Goal: Task Accomplishment & Management: Manage account settings

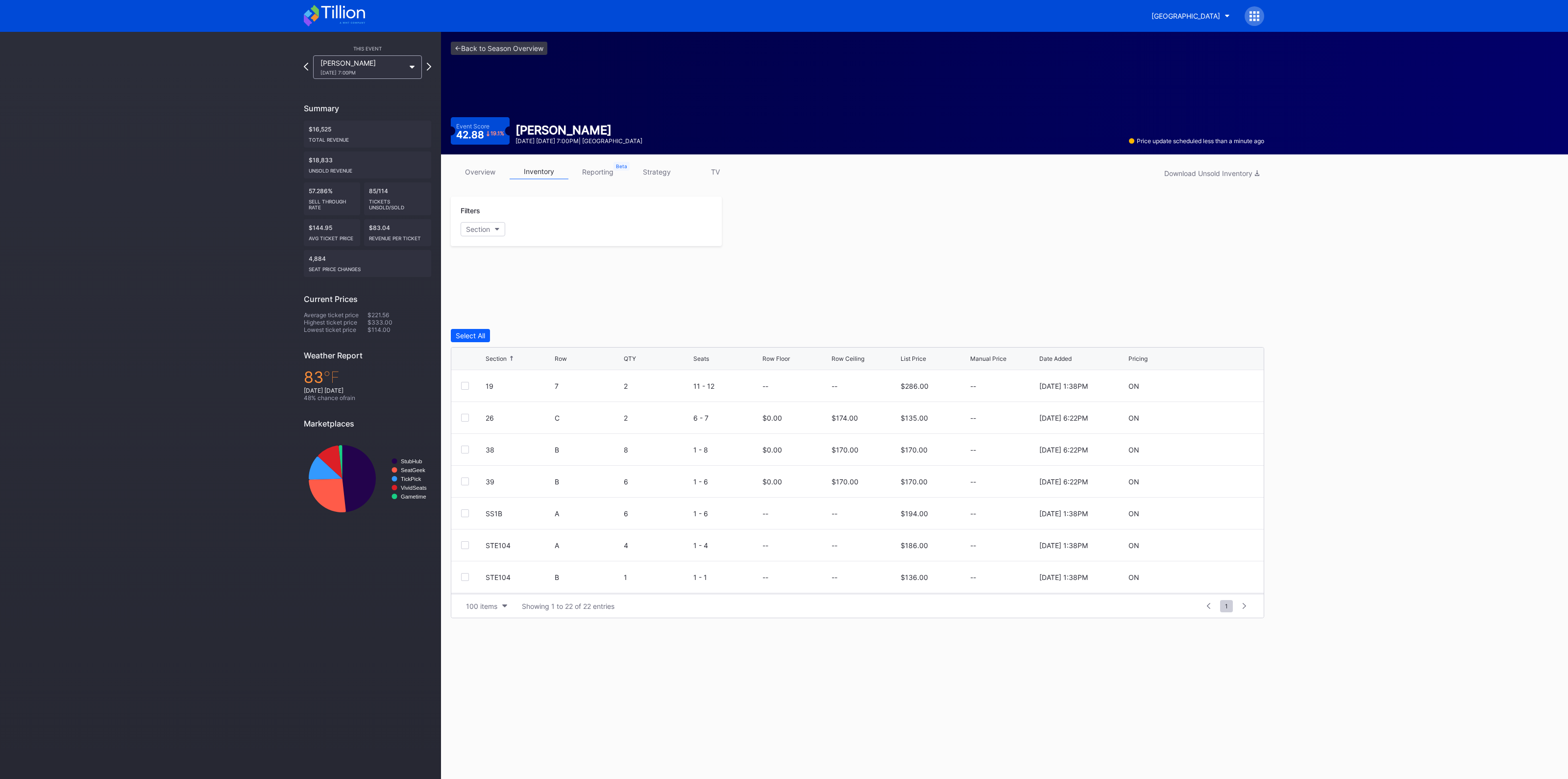
click at [516, 51] on link "<- Back to Season Overview" at bounding box center [499, 48] width 97 height 13
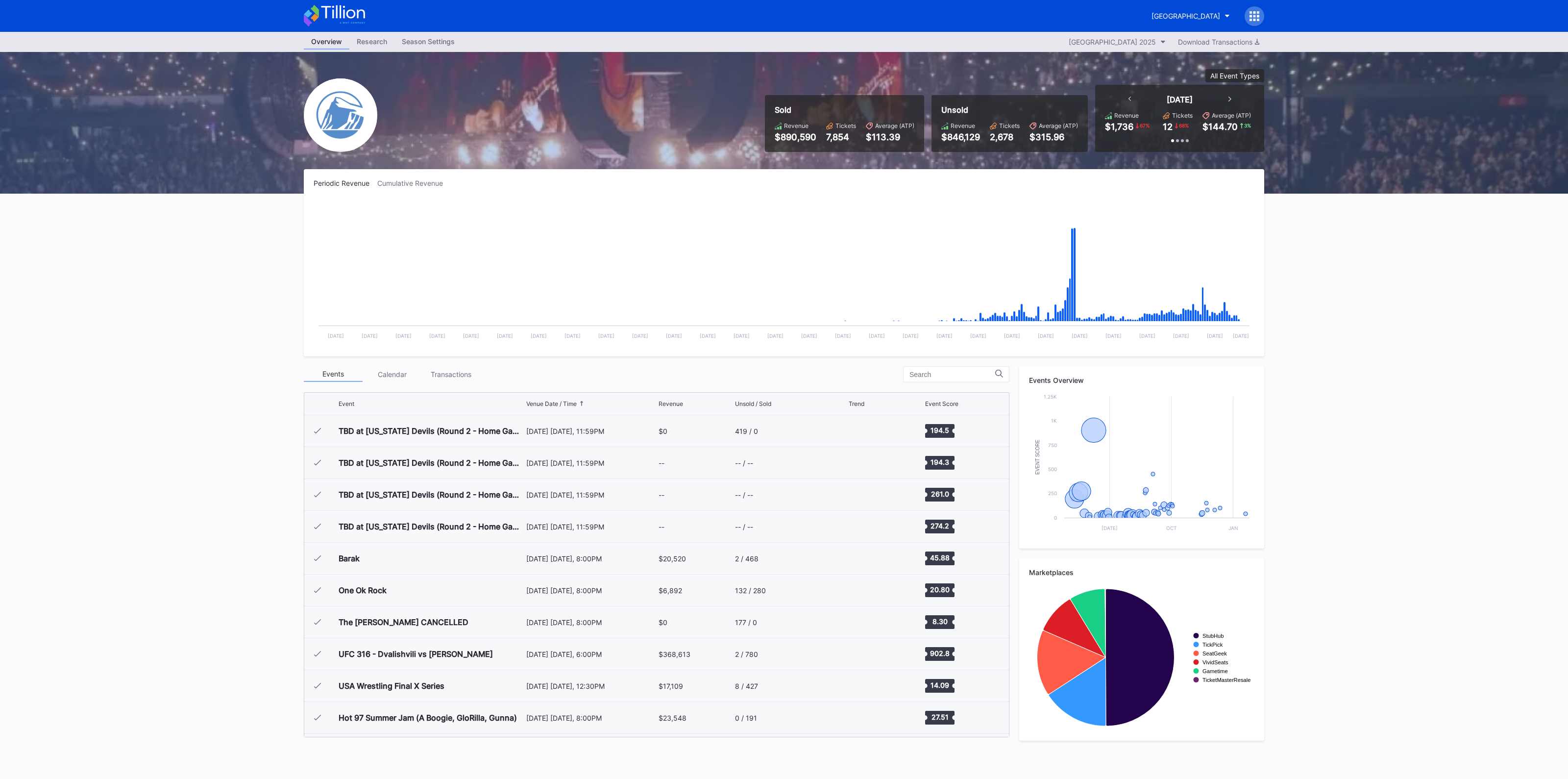
scroll to position [956, 0]
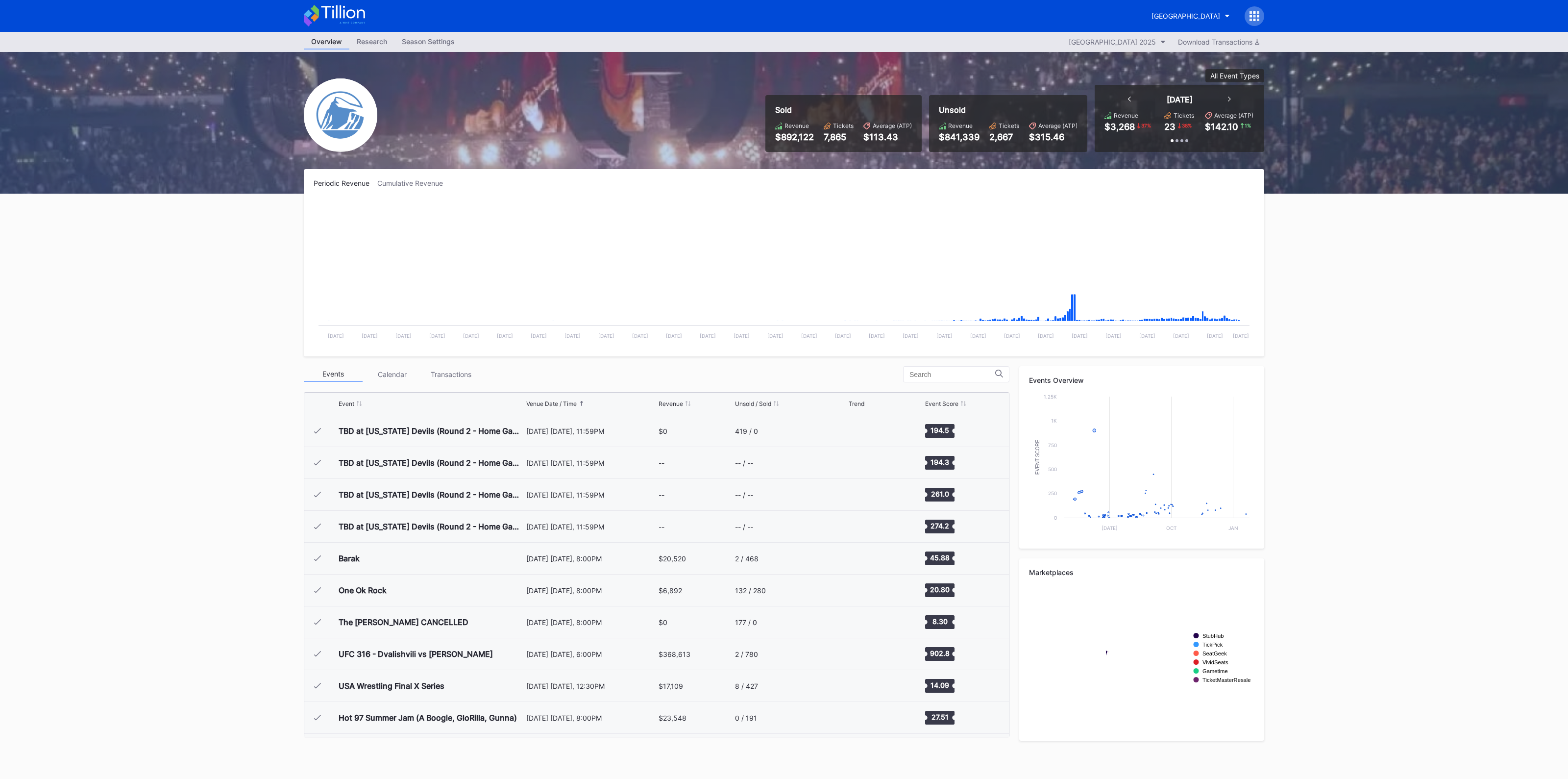
scroll to position [956, 0]
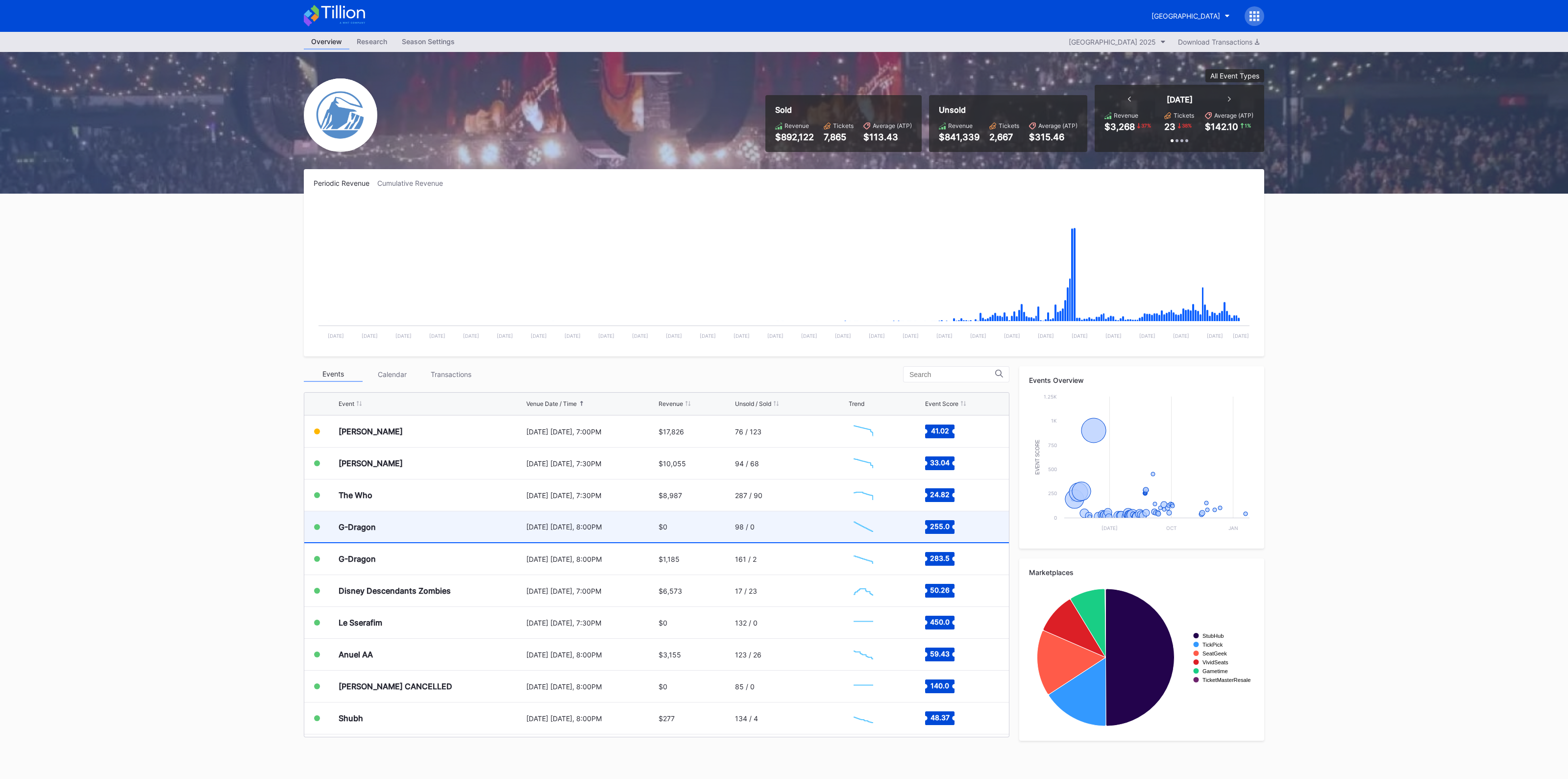
click at [727, 524] on div "G-Dragon [DATE] [DATE], 8:00PM $0 98 / 0 Created with Highcharts 11.2.0 Chart t…" at bounding box center [657, 527] width 705 height 32
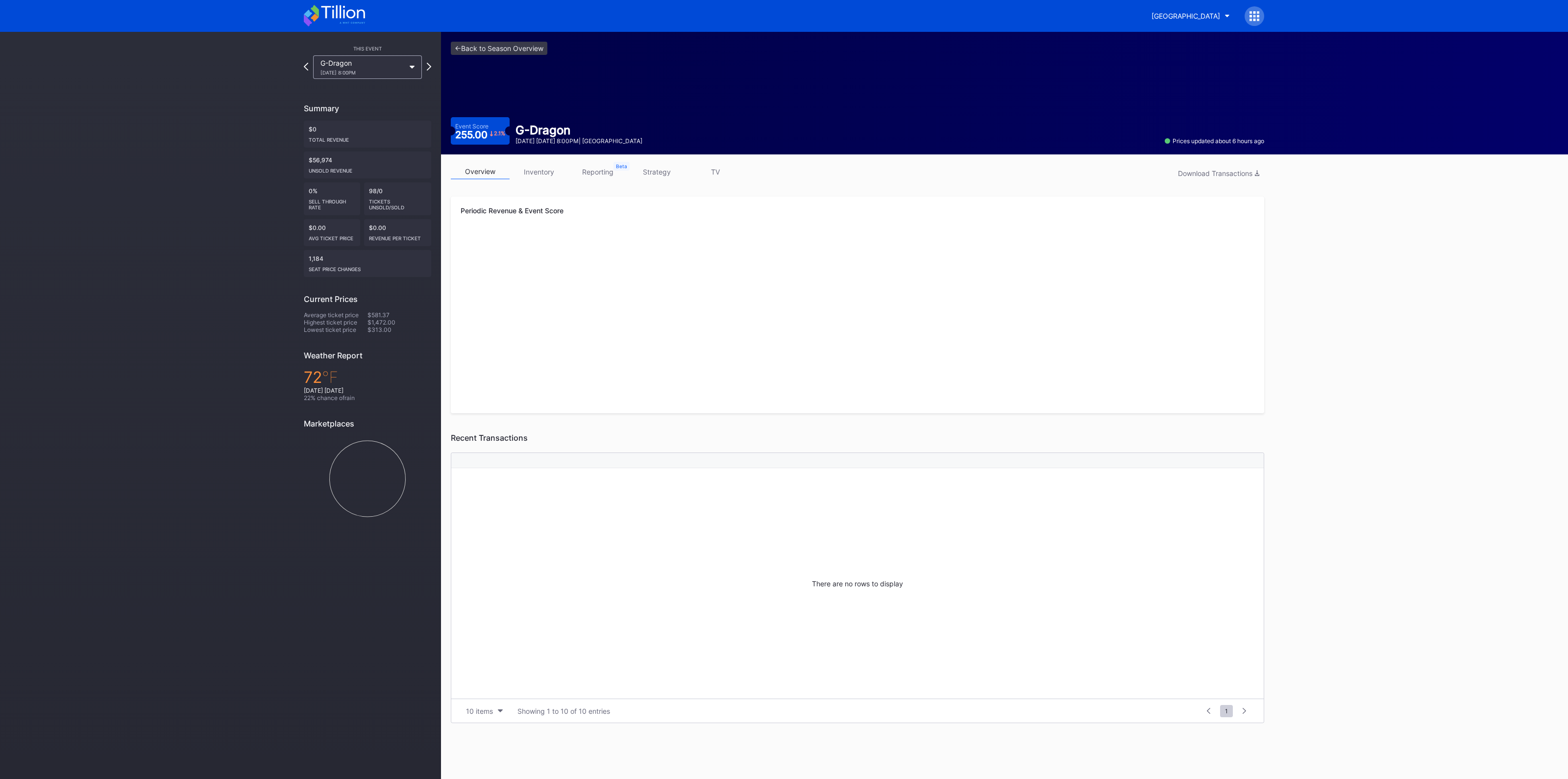
click at [547, 167] on link "inventory" at bounding box center [539, 172] width 59 height 15
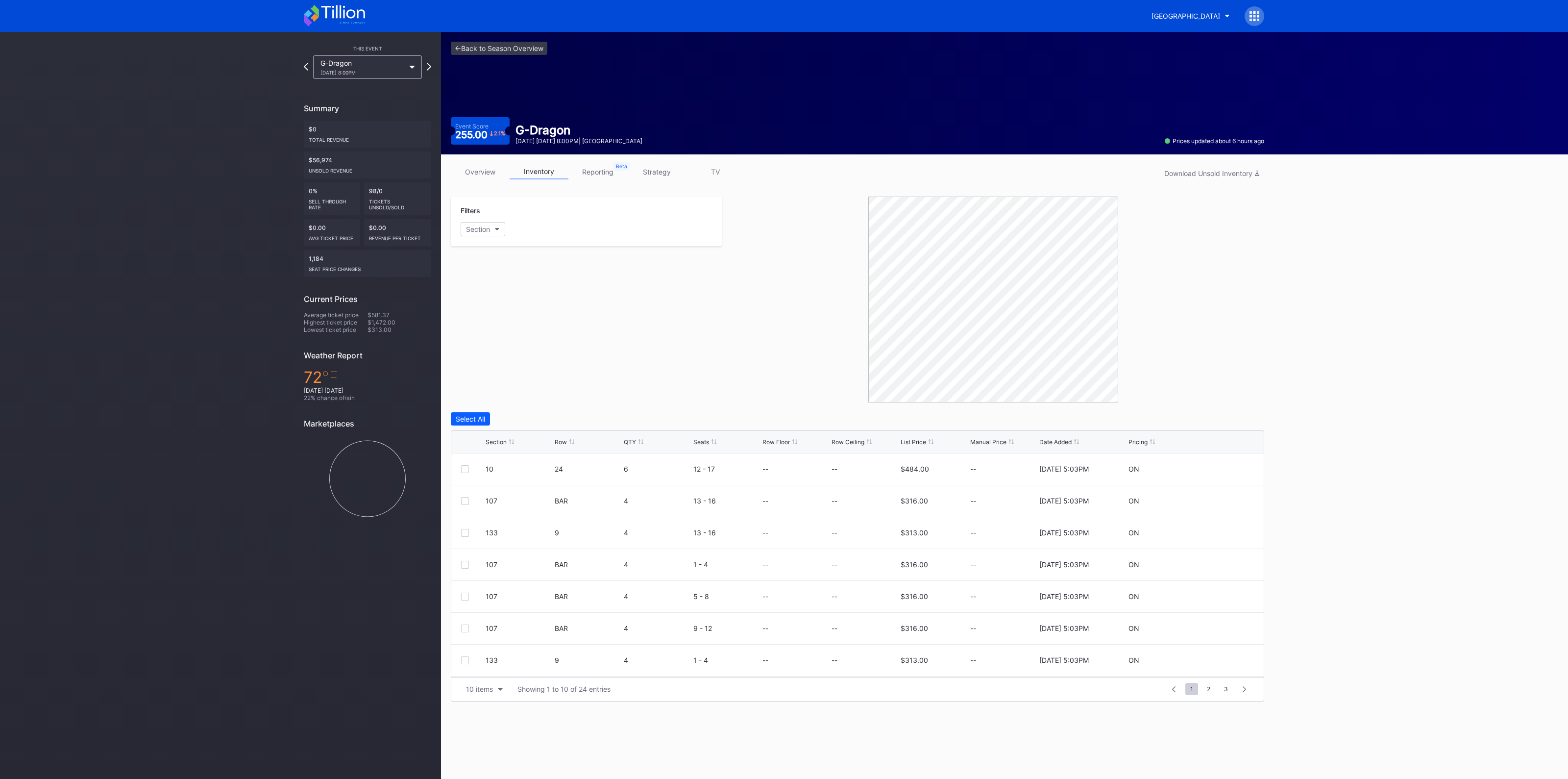
click at [497, 445] on div "Section Row QTY Seats Row Floor Row Ceiling List Price Manual Price Date Added …" at bounding box center [857, 442] width 813 height 23
click at [495, 442] on div "Section" at bounding box center [496, 442] width 21 height 7
click at [482, 687] on div "10 items" at bounding box center [480, 689] width 27 height 9
click at [492, 668] on div "200 items" at bounding box center [485, 664] width 32 height 9
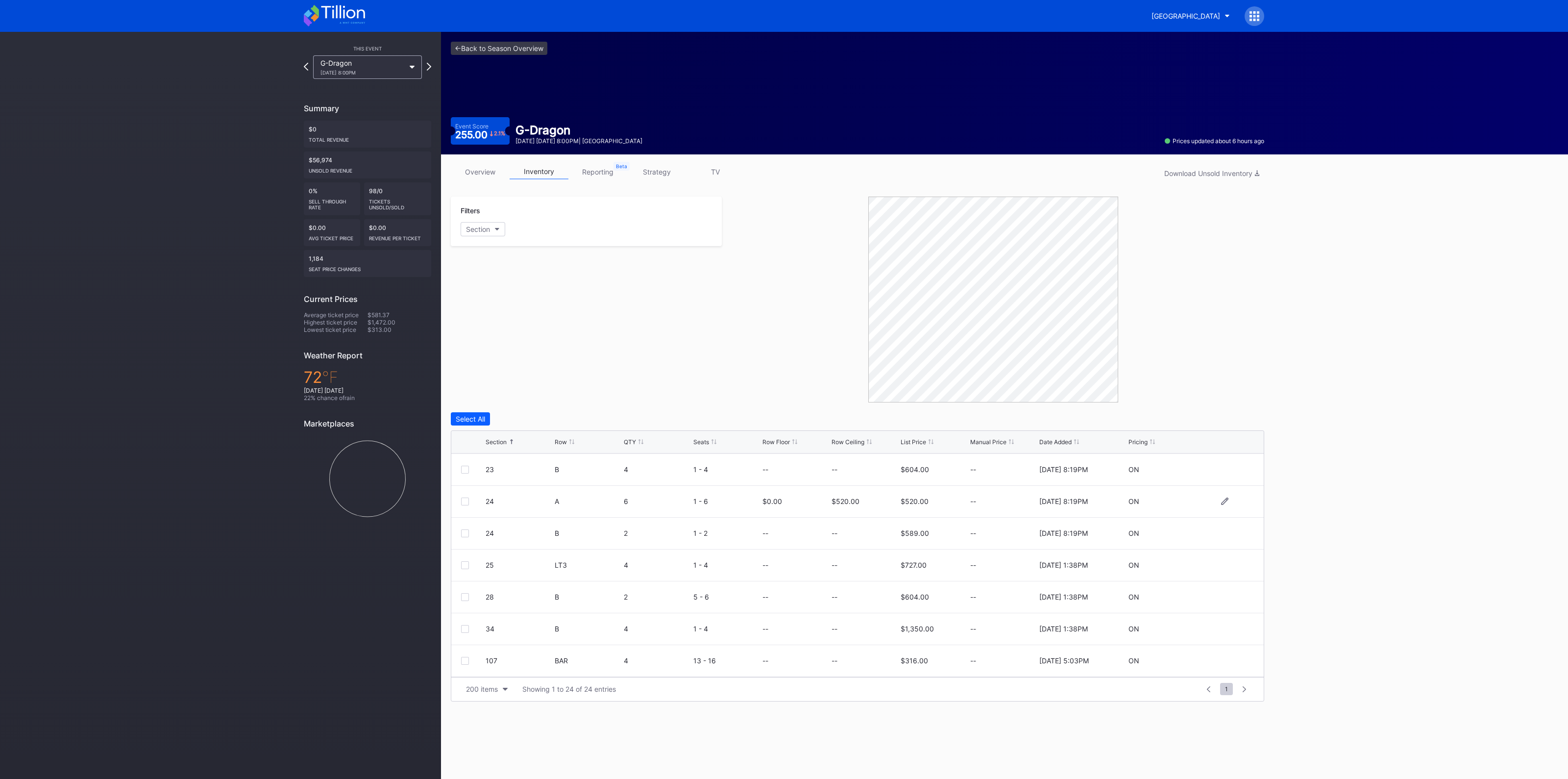
scroll to position [0, 0]
click at [1221, 497] on icon at bounding box center [1225, 501] width 7 height 7
click at [860, 502] on input at bounding box center [864, 504] width 66 height 19
type input "600"
click at [1233, 507] on div "Save" at bounding box center [1239, 505] width 16 height 9
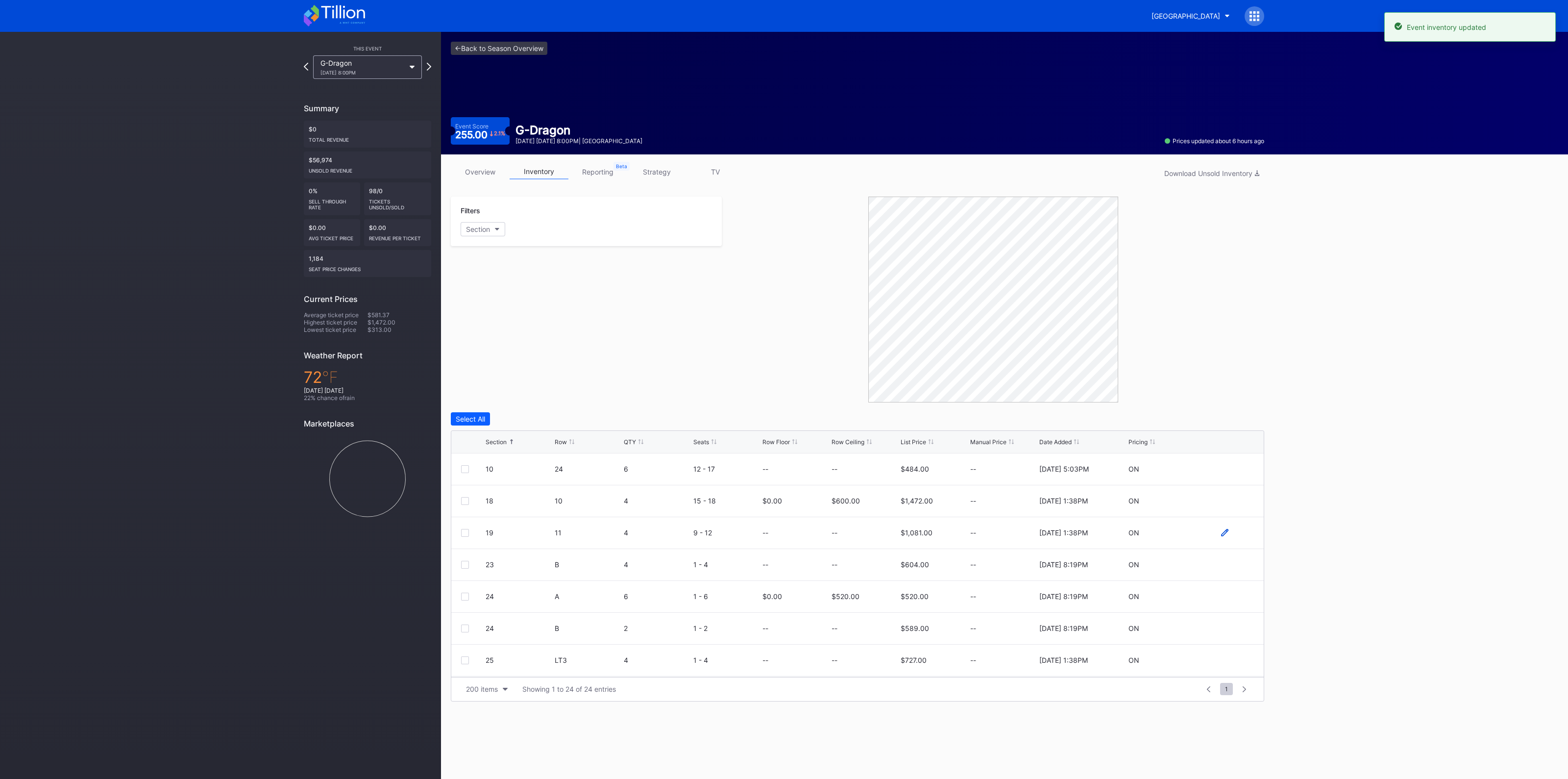
click at [1221, 530] on icon at bounding box center [1225, 533] width 7 height 7
click at [868, 535] on input at bounding box center [864, 536] width 66 height 19
type input "6"
type input "590"
click at [1231, 532] on div "Save" at bounding box center [1239, 537] width 16 height 9
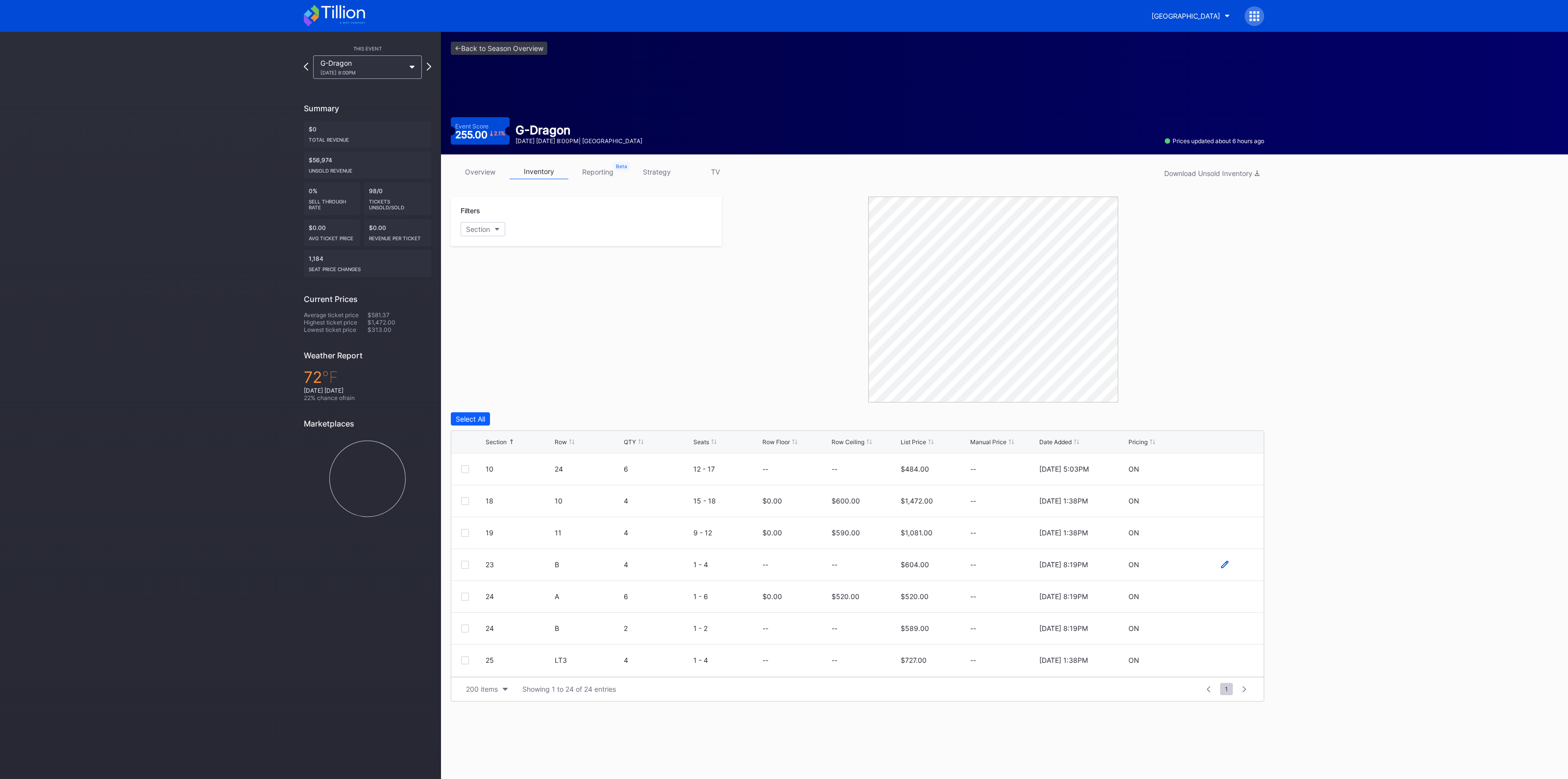
click at [1221, 563] on icon at bounding box center [1225, 565] width 7 height 7
click at [863, 568] on input at bounding box center [864, 568] width 66 height 19
type input "435"
click at [1231, 565] on div "Save" at bounding box center [1239, 569] width 16 height 9
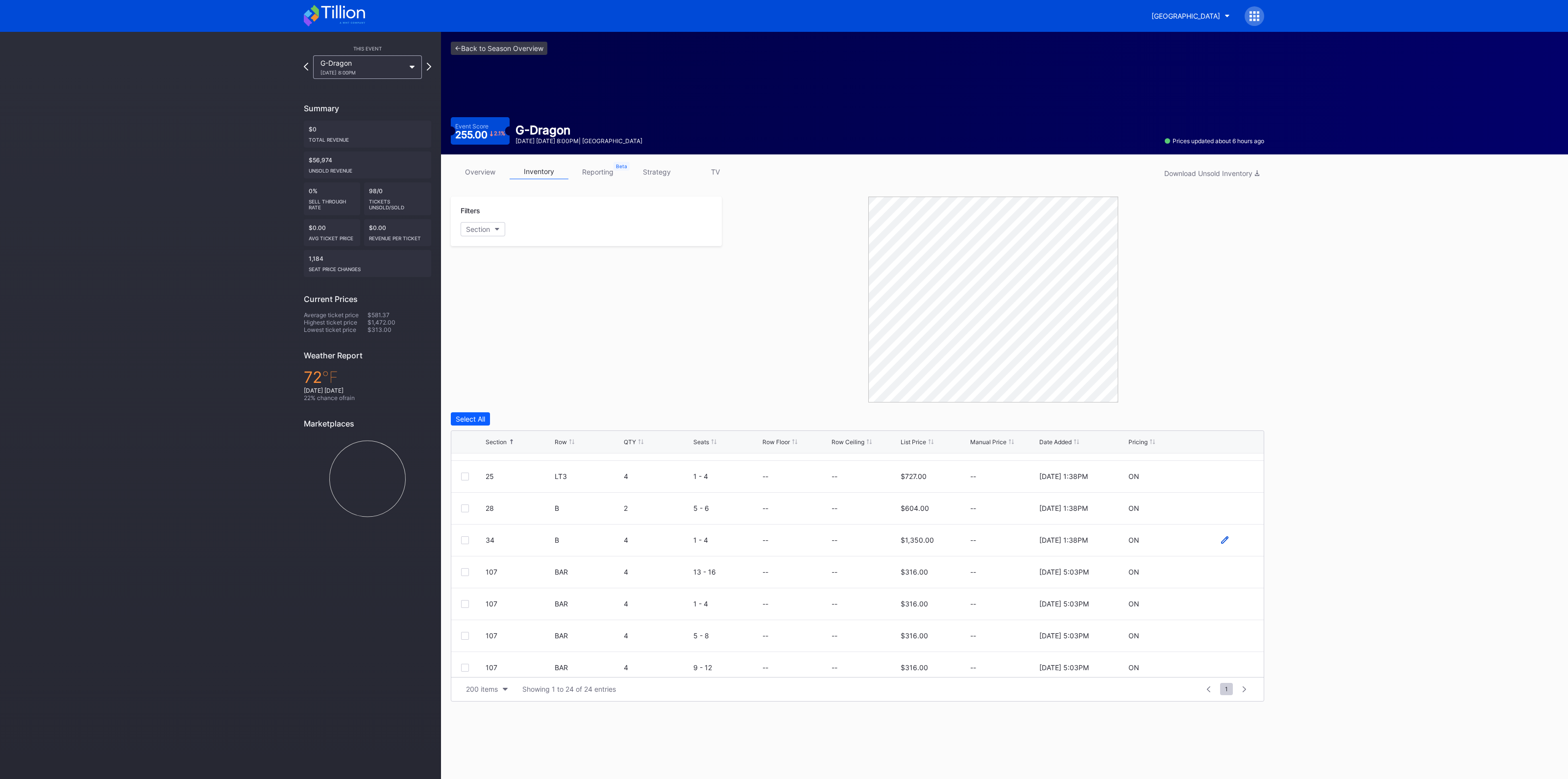
click at [1211, 540] on div at bounding box center [1224, 540] width 59 height 7
click at [1221, 540] on icon at bounding box center [1225, 540] width 7 height 7
click at [876, 540] on input at bounding box center [864, 543] width 66 height 19
type input "515"
click at [1231, 540] on div "Save" at bounding box center [1239, 544] width 16 height 9
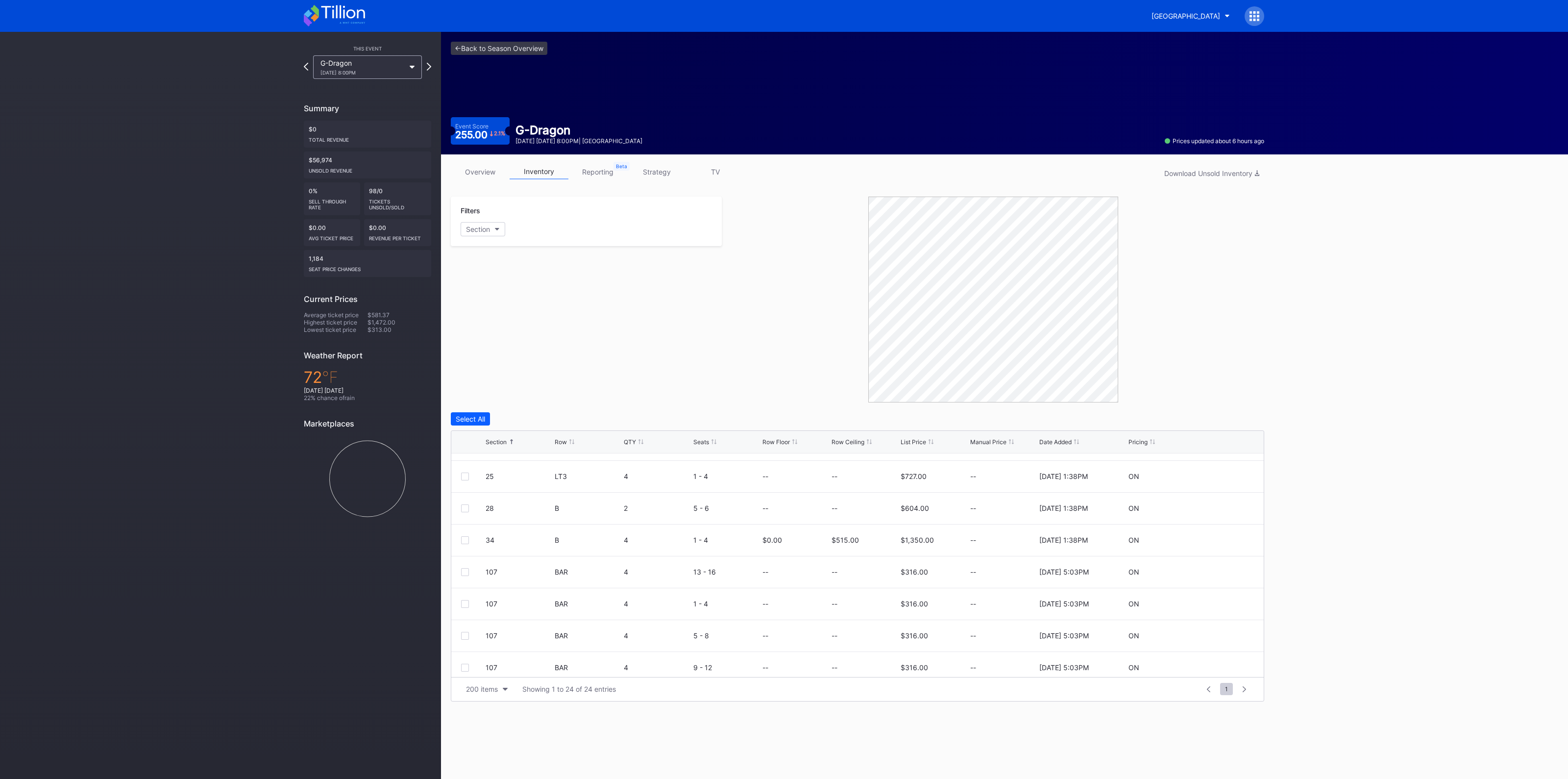
scroll to position [0, 0]
click at [500, 54] on link "<- Back to Season Overview" at bounding box center [499, 48] width 97 height 13
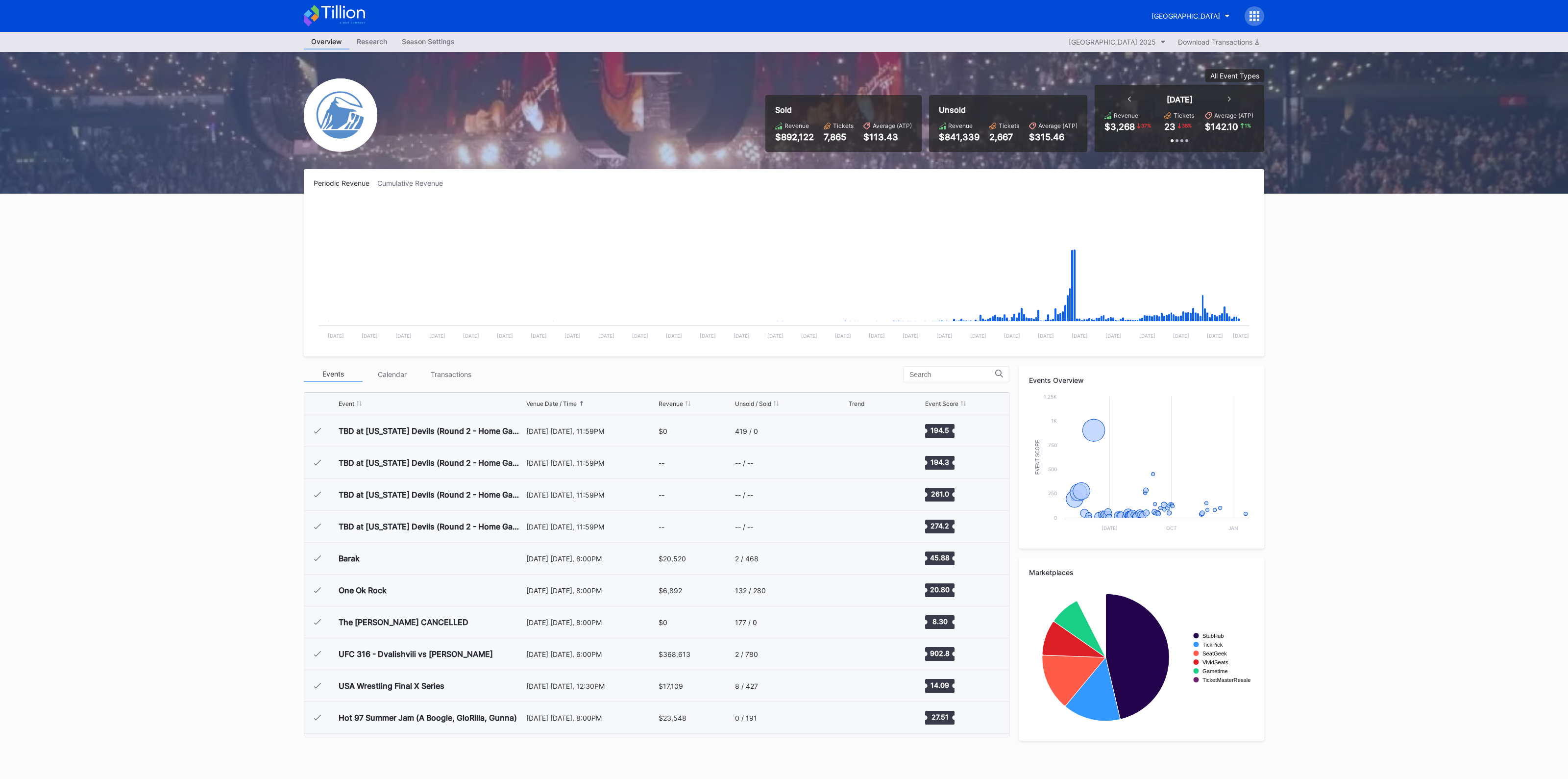
scroll to position [956, 0]
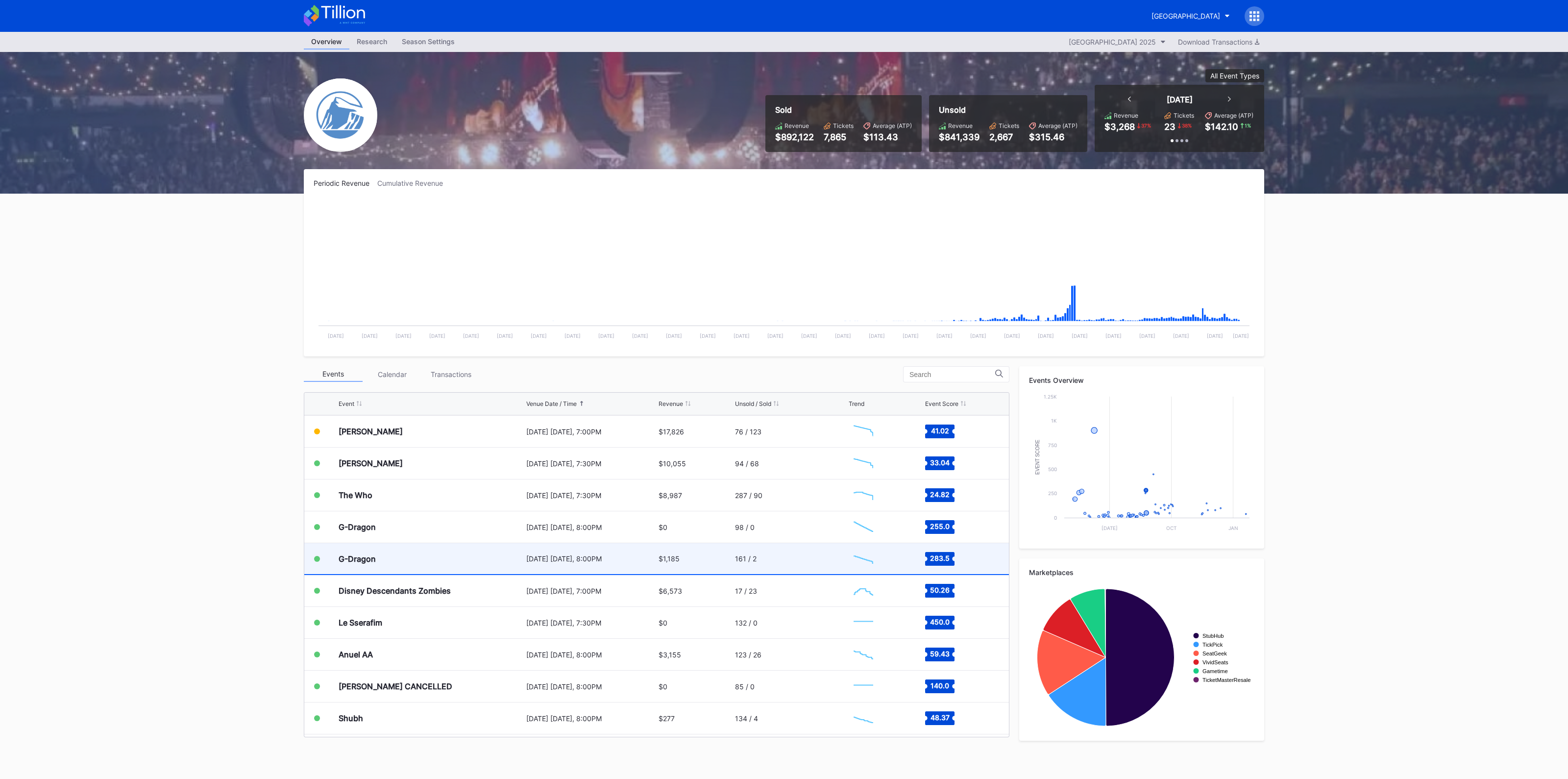
click at [480, 562] on div "G-Dragon" at bounding box center [431, 559] width 185 height 31
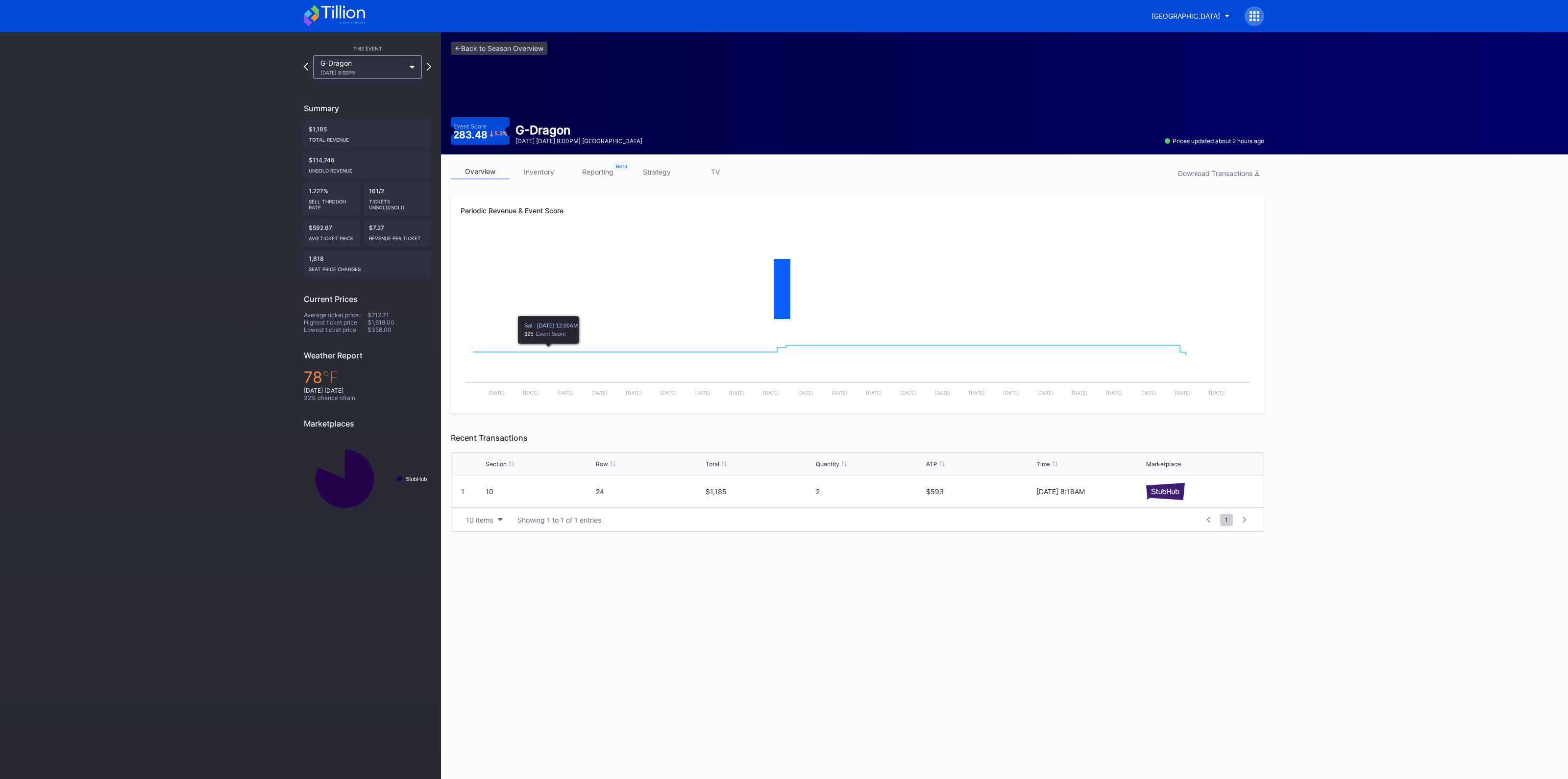
click at [544, 173] on link "inventory" at bounding box center [539, 172] width 59 height 15
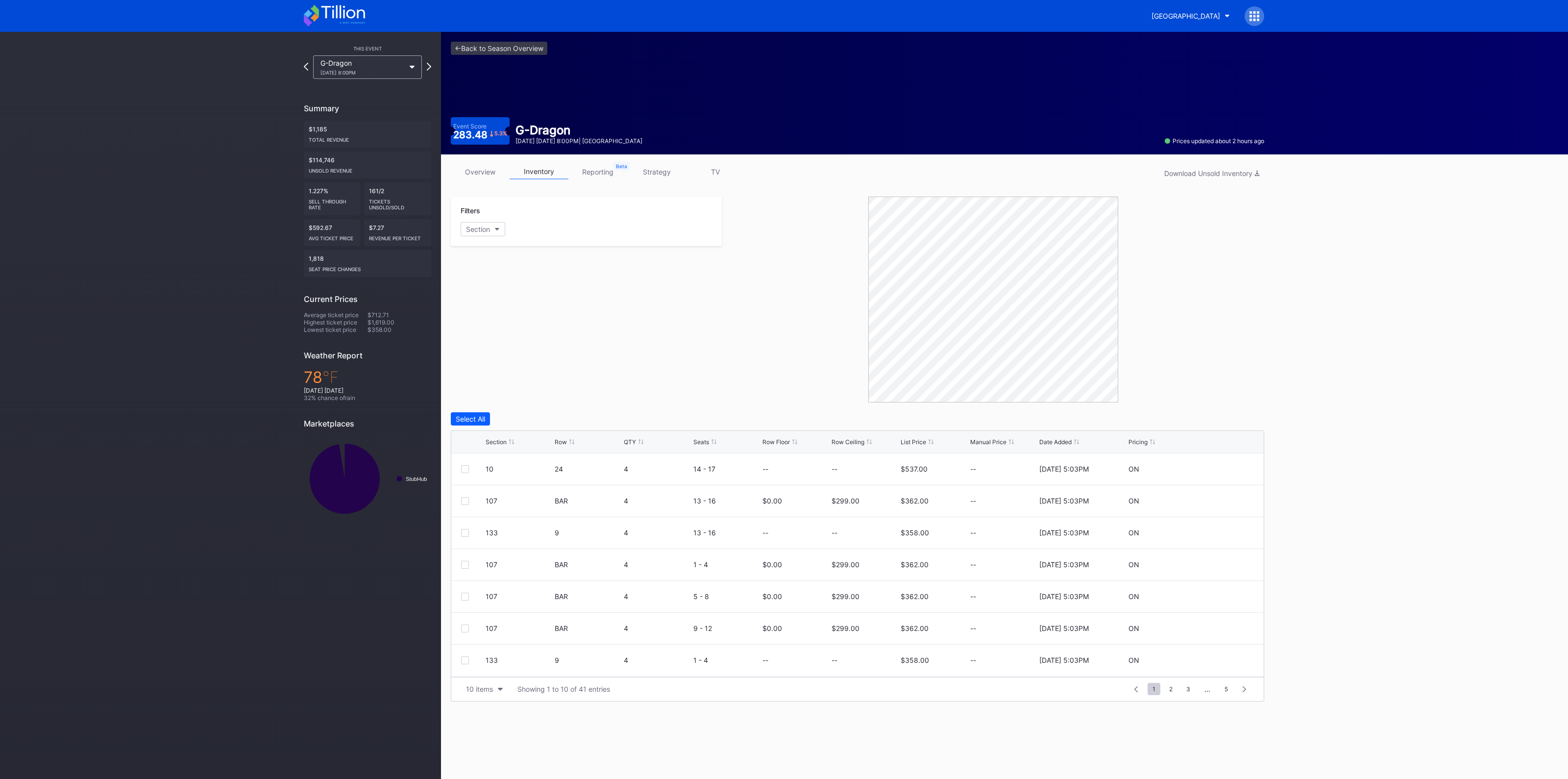
click at [493, 442] on div "Section" at bounding box center [496, 442] width 21 height 7
click at [1221, 501] on icon at bounding box center [1225, 501] width 7 height 7
click at [838, 507] on input at bounding box center [864, 504] width 66 height 19
type input "590"
click at [1231, 501] on div "Save" at bounding box center [1239, 505] width 16 height 9
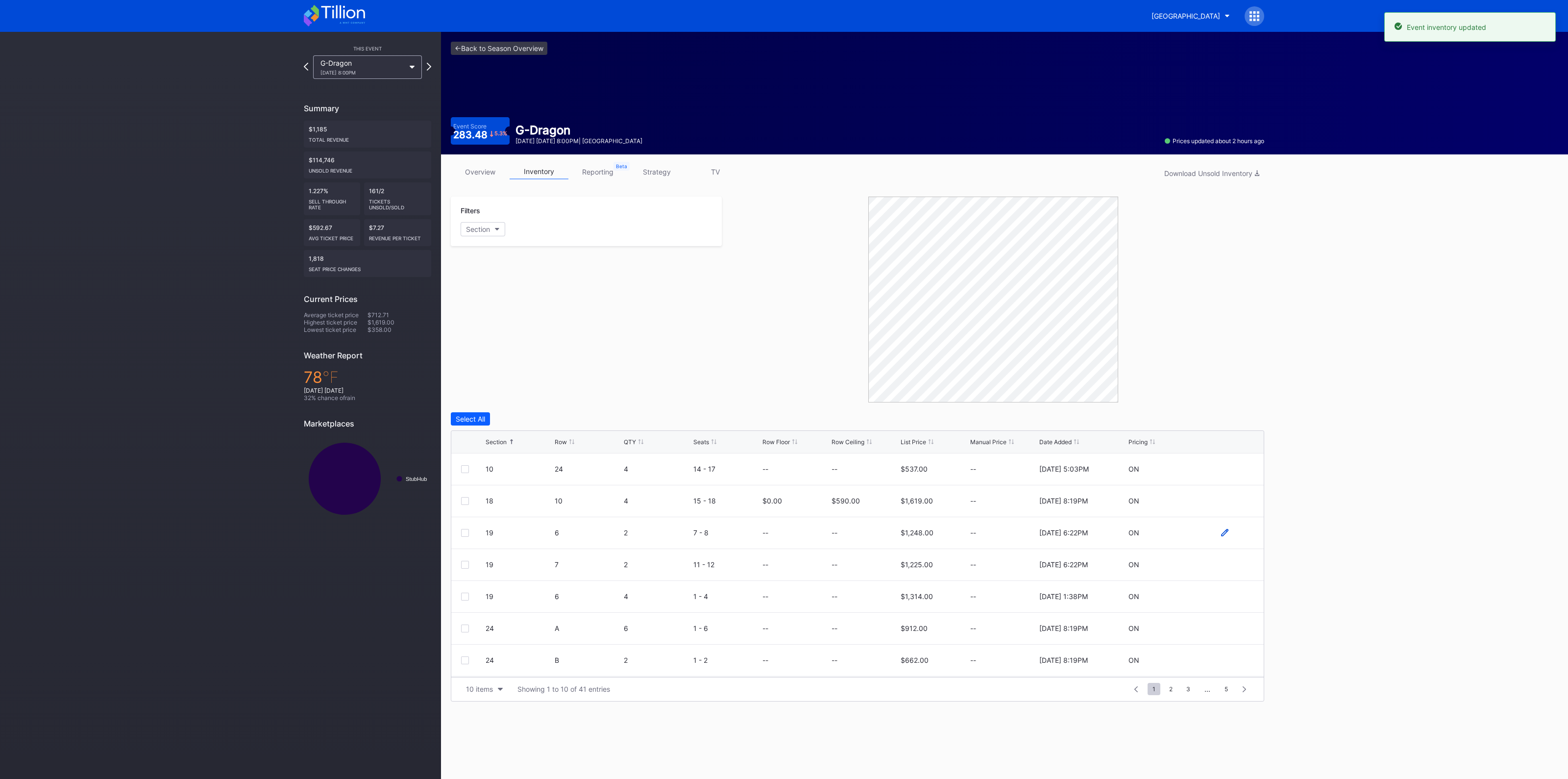
click at [1221, 531] on icon at bounding box center [1225, 533] width 7 height 7
click at [868, 540] on input at bounding box center [864, 536] width 66 height 19
type input "2"
type input "510"
click at [1231, 537] on div "Save" at bounding box center [1239, 537] width 16 height 9
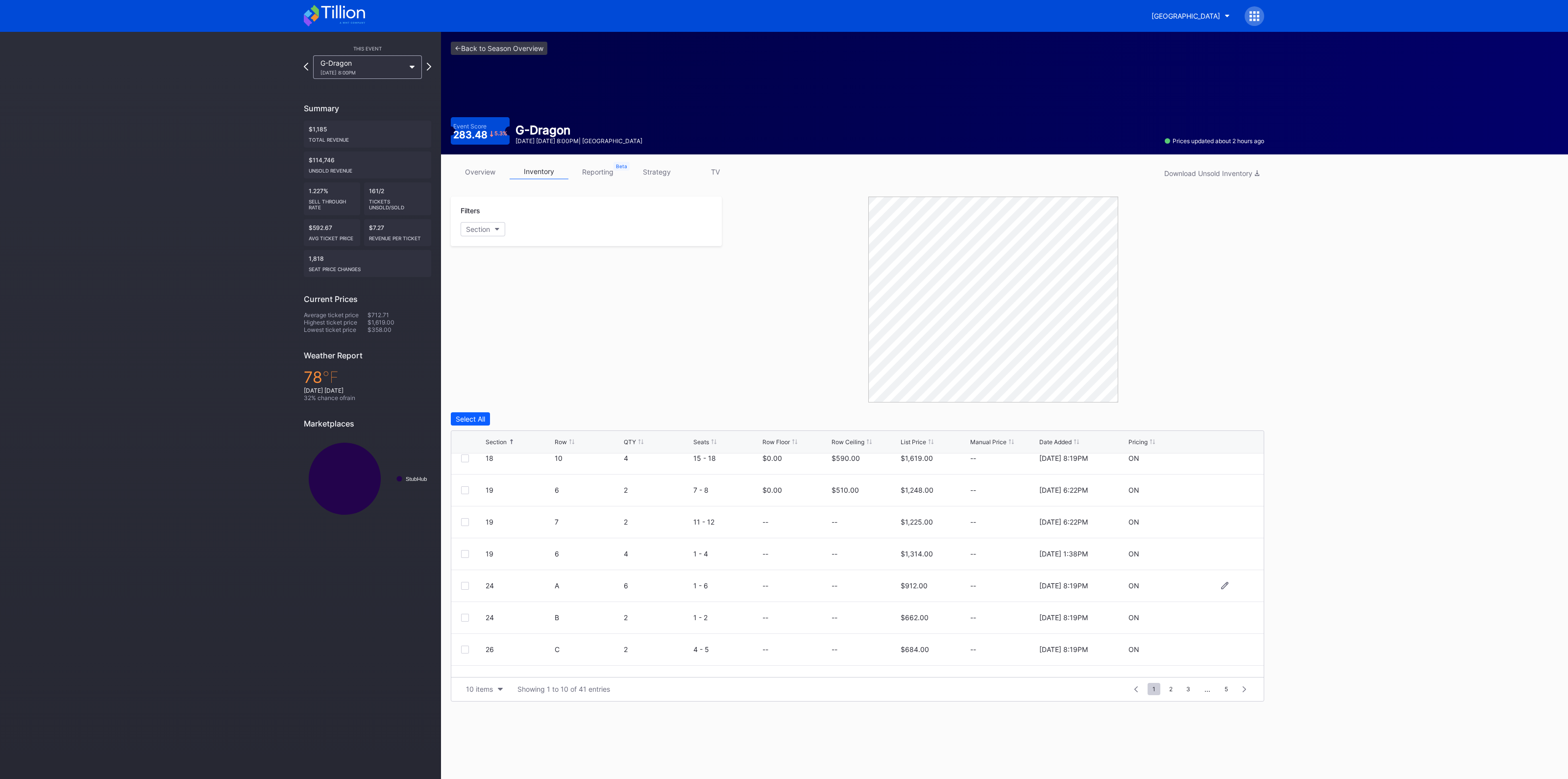
scroll to position [61, 0]
click at [1221, 567] on icon at bounding box center [1225, 568] width 7 height 7
drag, startPoint x: 875, startPoint y: 571, endPoint x: 880, endPoint y: 572, distance: 5.1
click at [875, 571] on input at bounding box center [864, 571] width 66 height 19
type input "420"
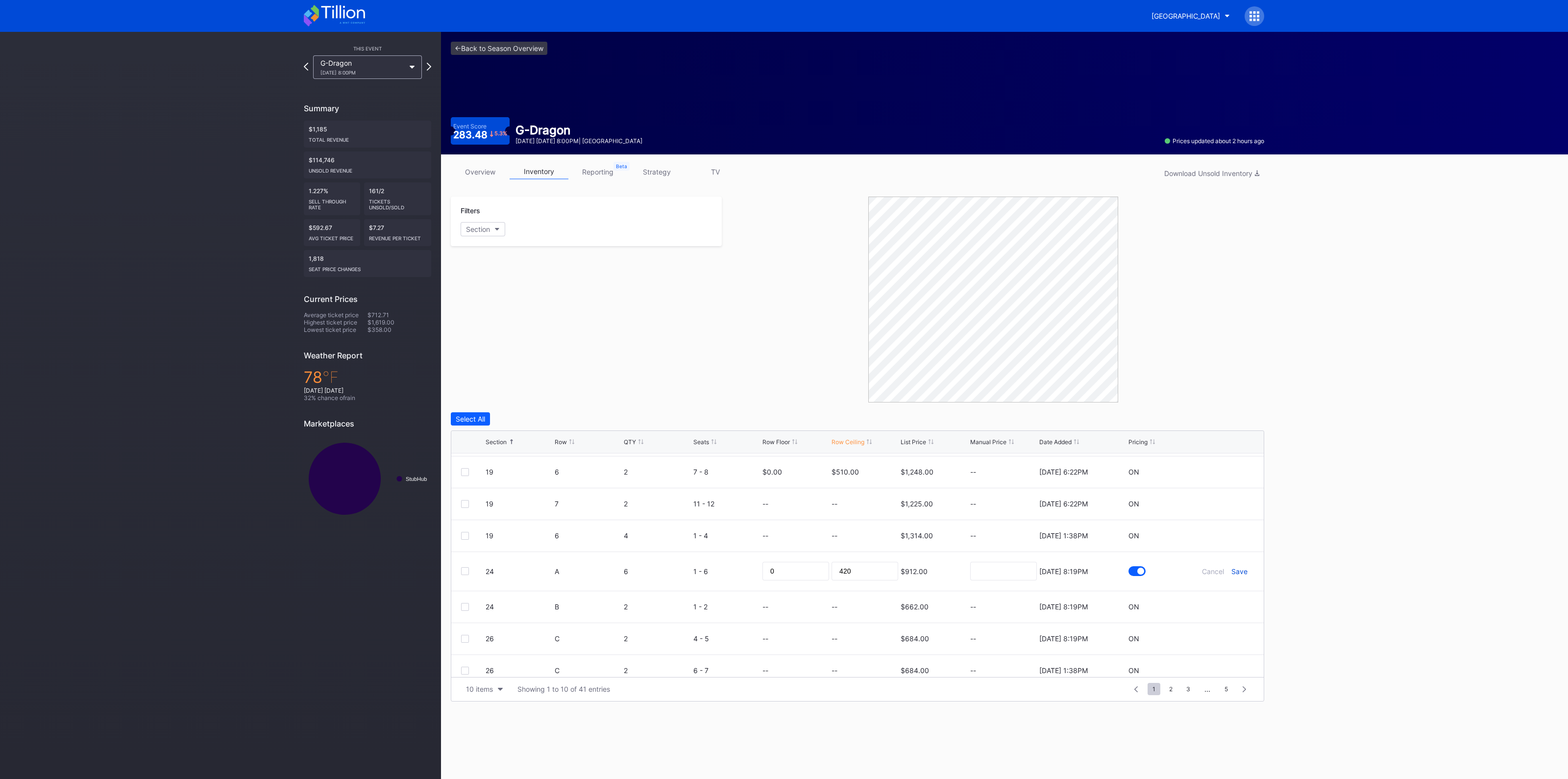
click at [1236, 573] on div "Save" at bounding box center [1239, 571] width 16 height 9
click at [486, 691] on div "10 items" at bounding box center [480, 689] width 27 height 9
click at [484, 655] on div "200 items" at bounding box center [485, 664] width 46 height 18
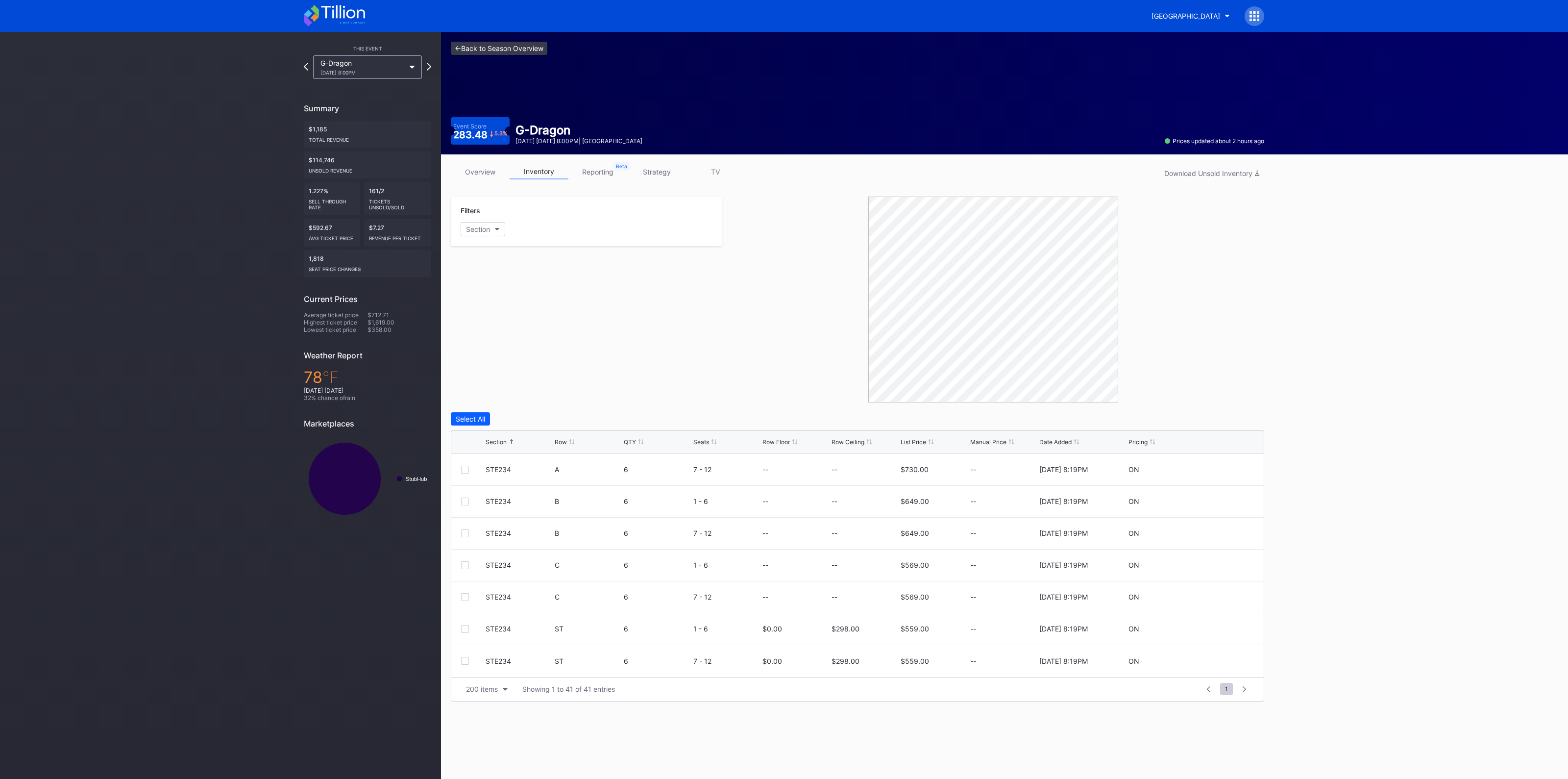
click at [503, 45] on link "<- Back to Season Overview" at bounding box center [499, 48] width 97 height 13
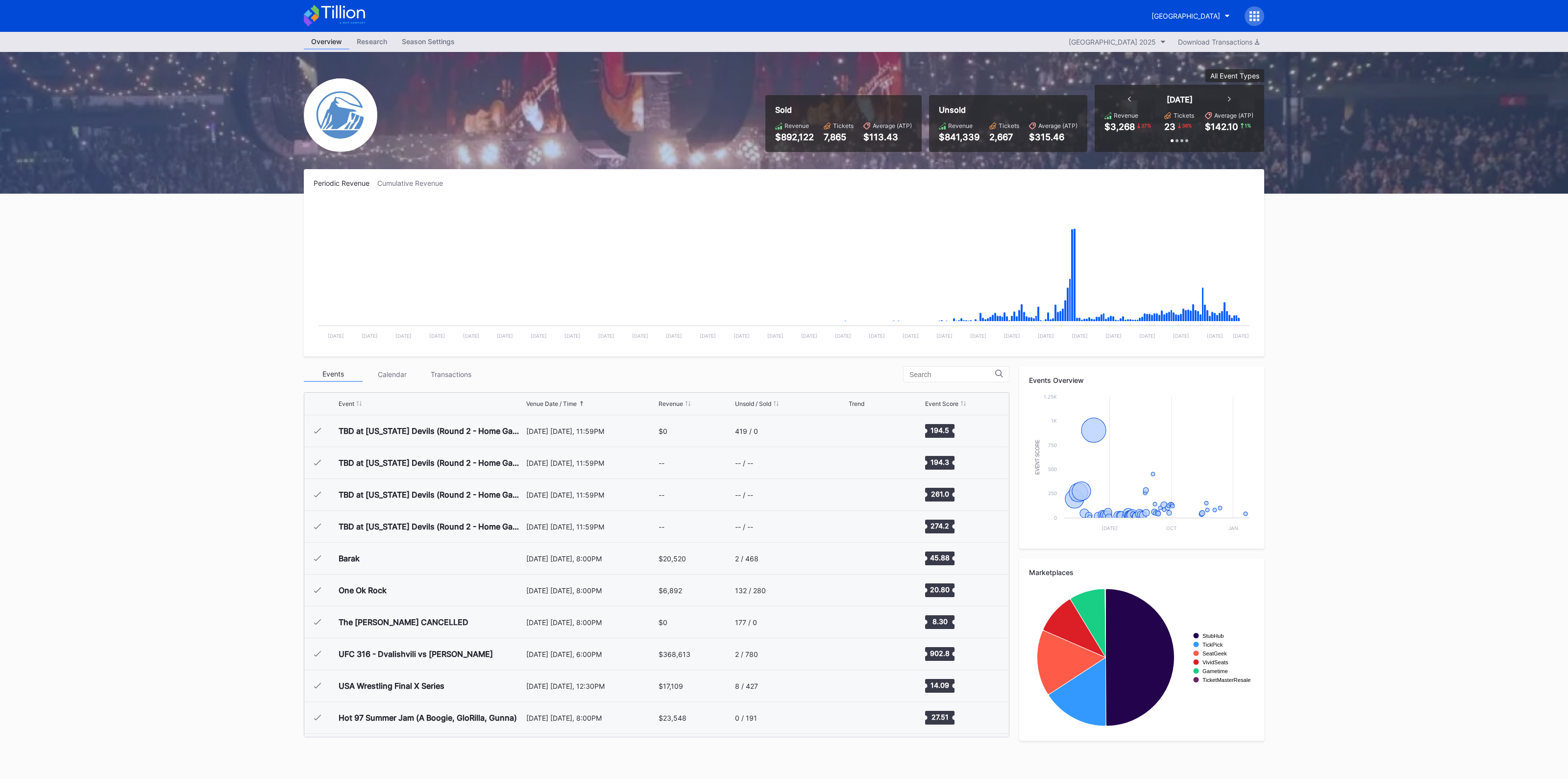
scroll to position [956, 0]
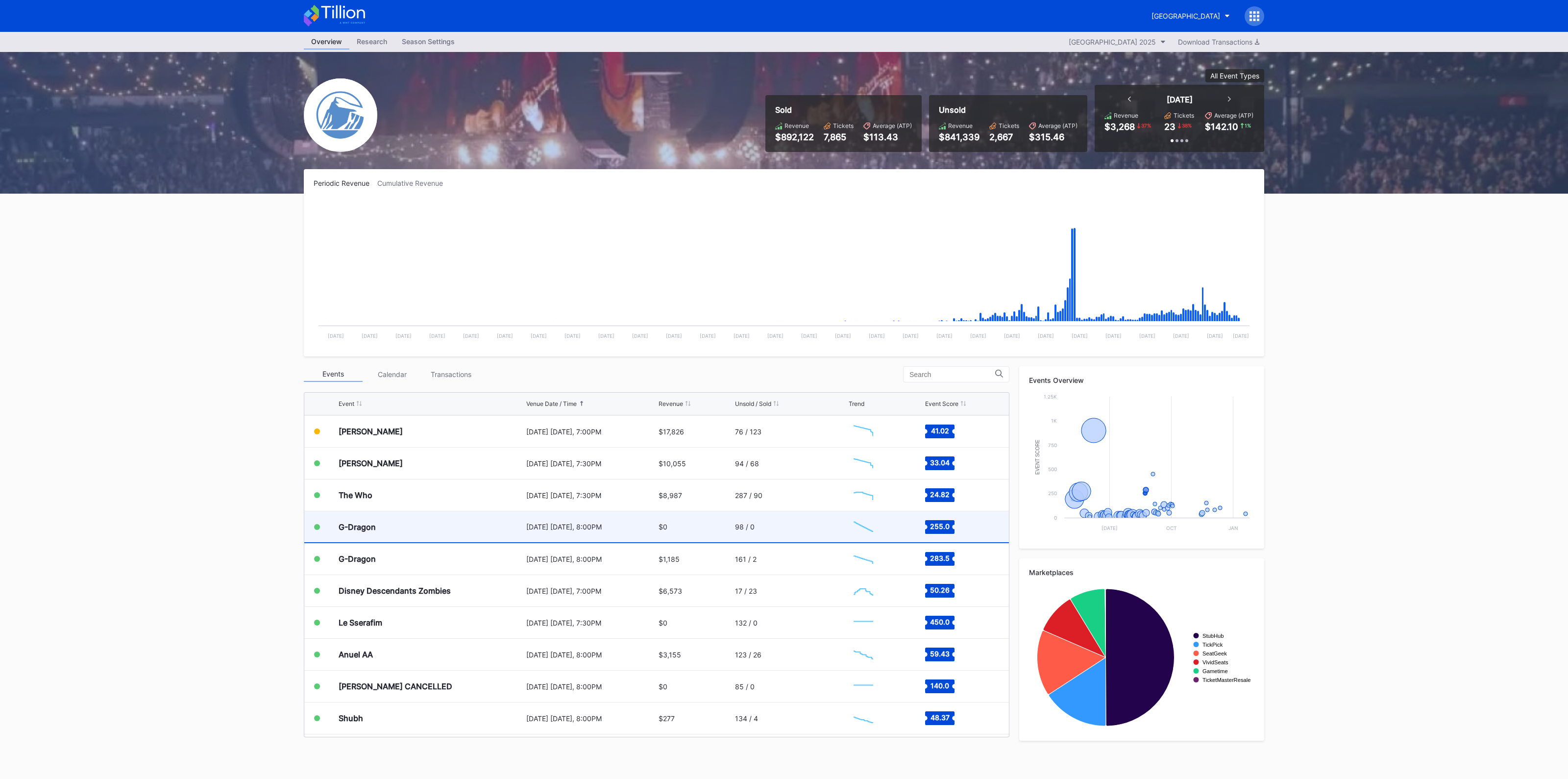
click at [644, 528] on div "[DATE] [DATE], 8:00PM" at bounding box center [591, 527] width 130 height 9
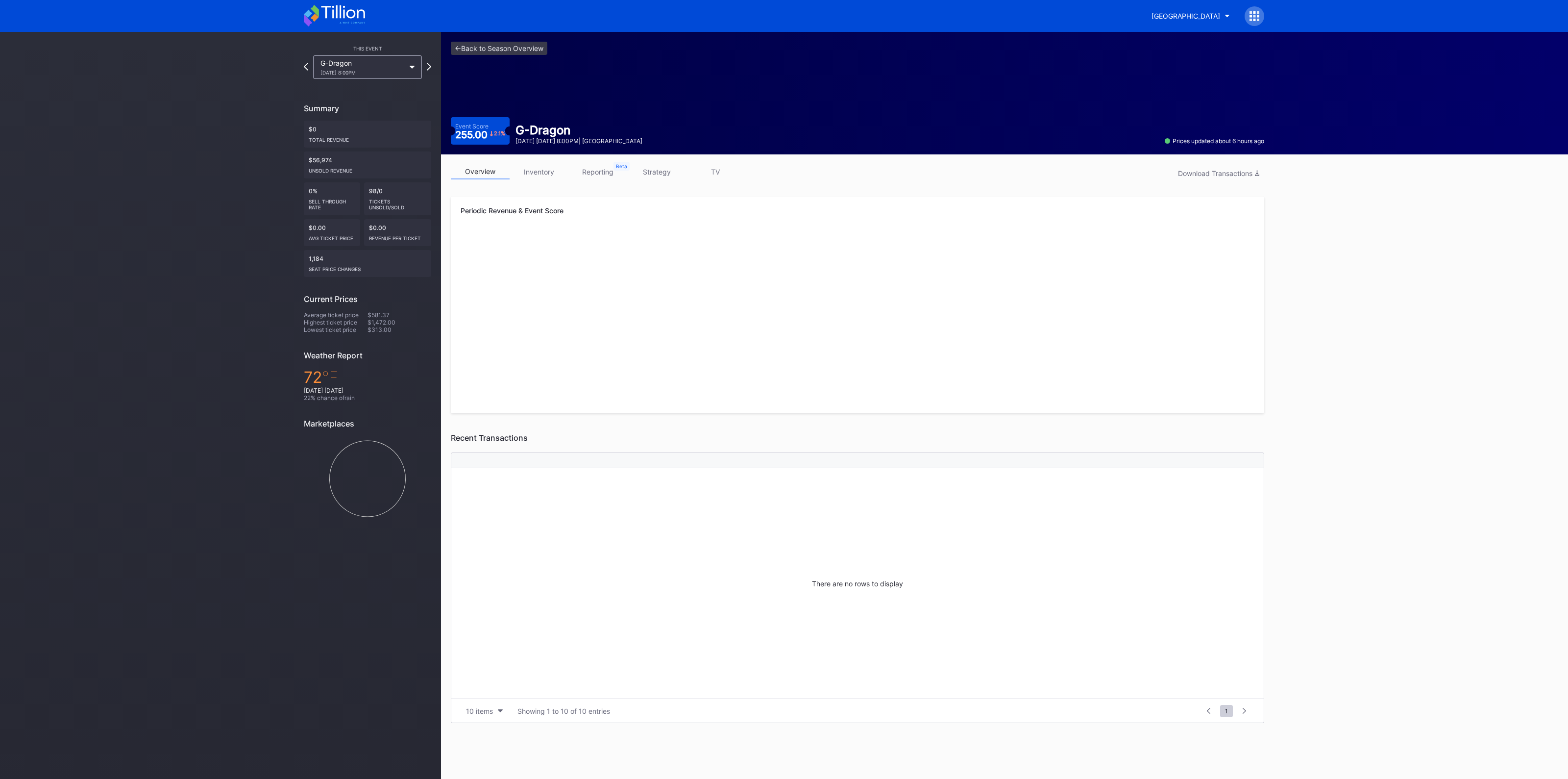
click at [660, 171] on link "strategy" at bounding box center [656, 172] width 59 height 15
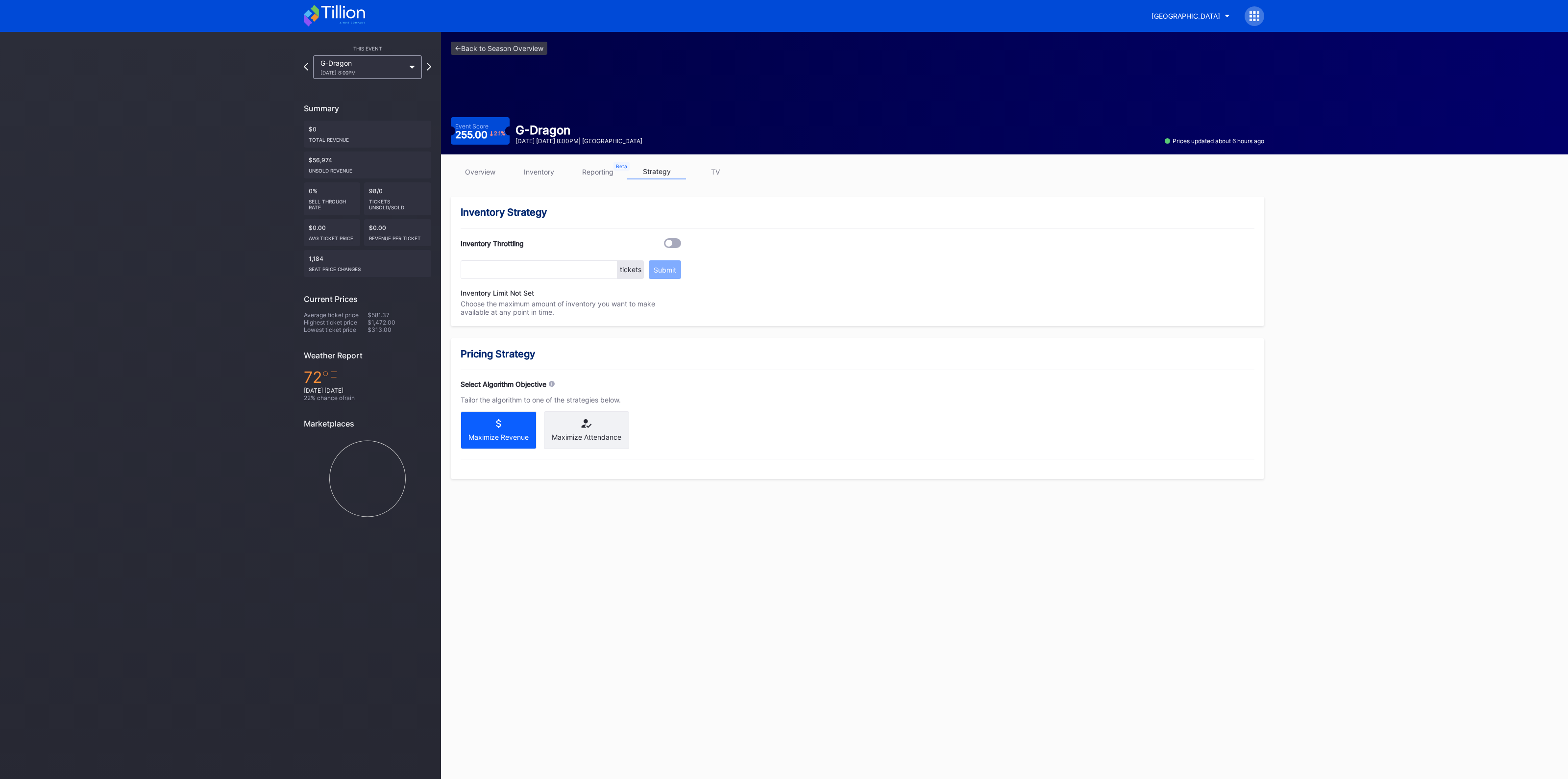
click at [488, 139] on div "255.00 2.1 %" at bounding box center [480, 135] width 51 height 10
click at [480, 132] on div "255.00 2.1 %" at bounding box center [480, 135] width 51 height 10
click at [476, 46] on link "<- Back to Season Overview" at bounding box center [499, 48] width 97 height 13
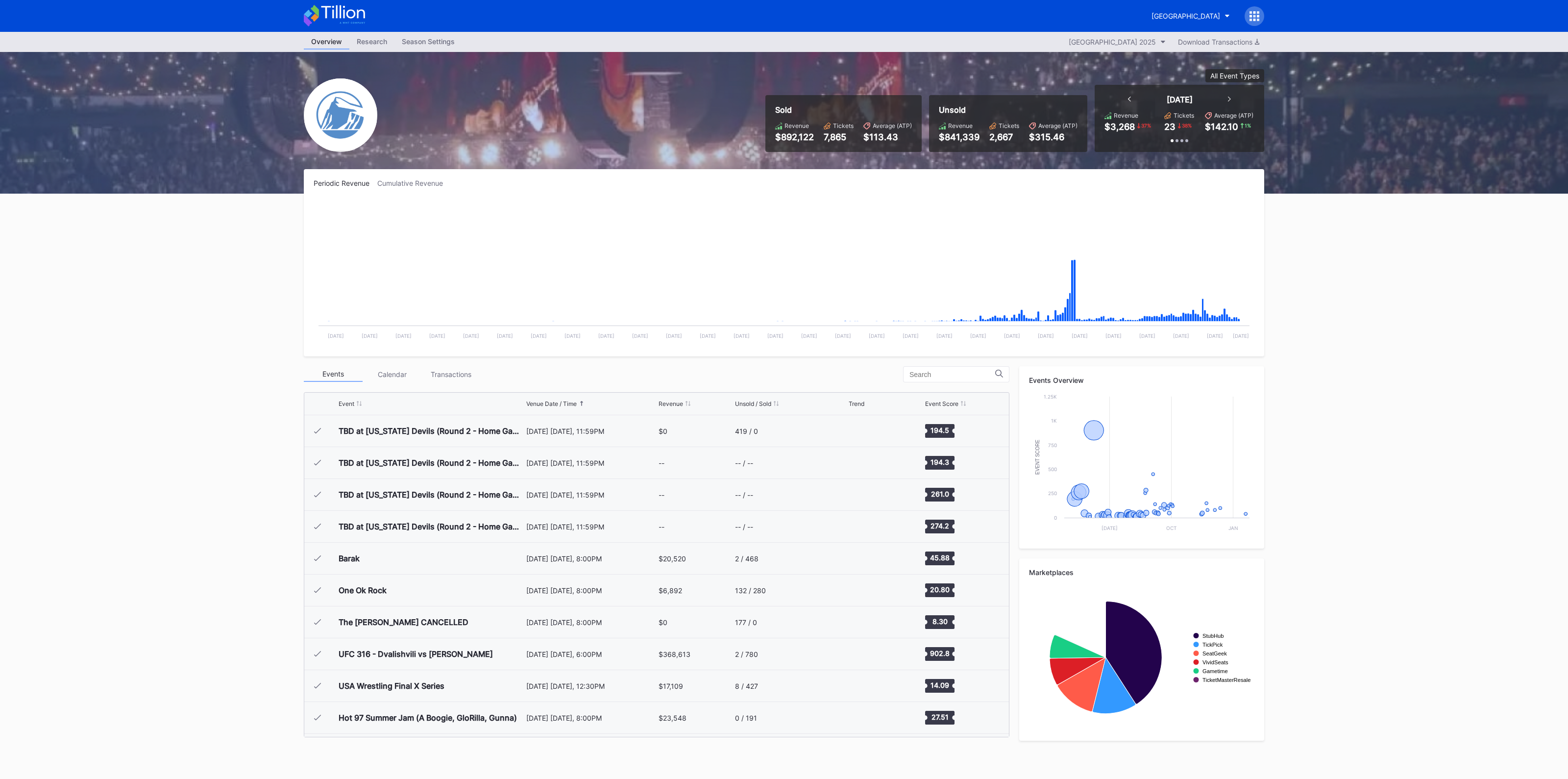
scroll to position [956, 0]
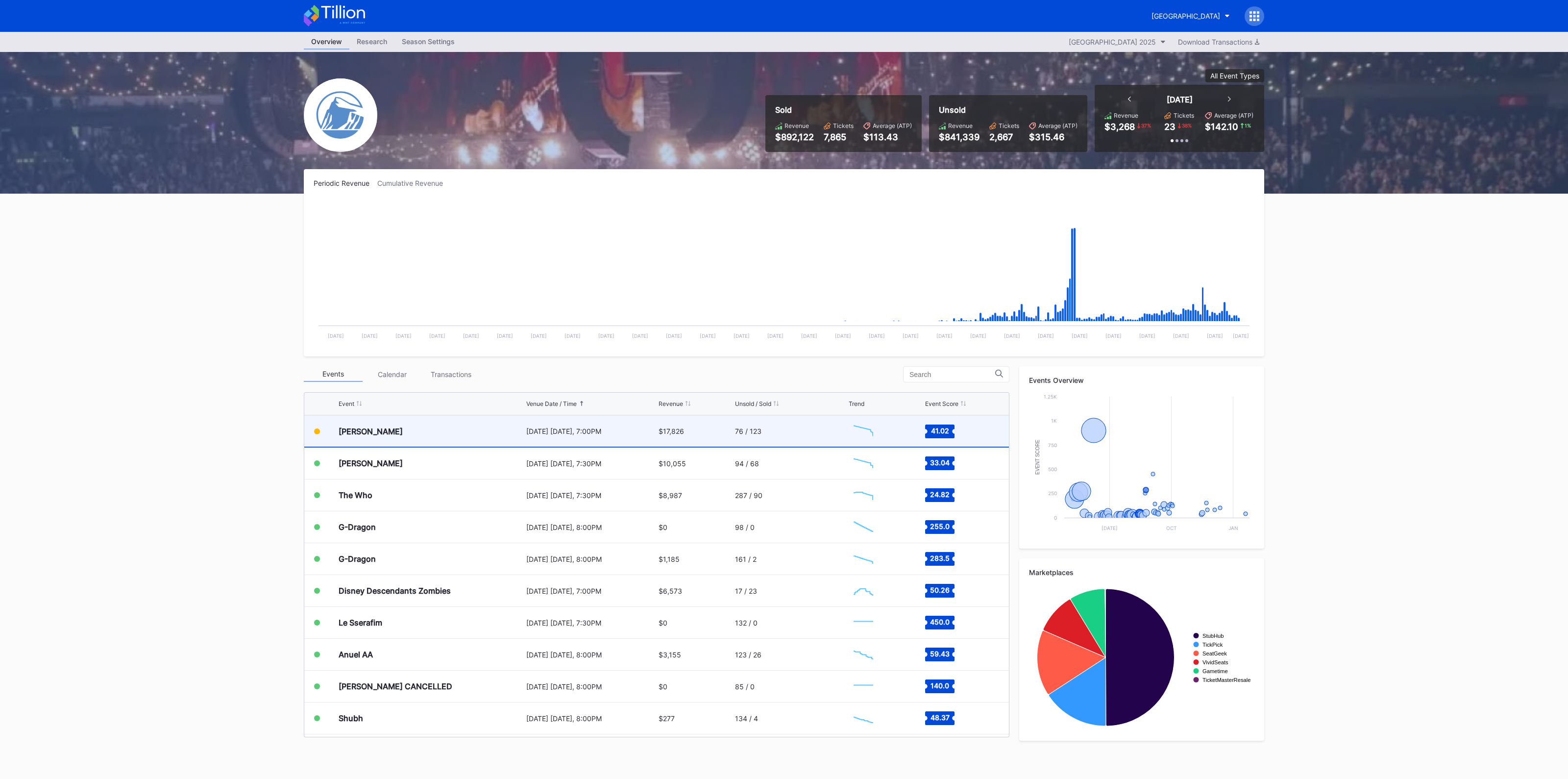
click at [509, 423] on div "[PERSON_NAME]" at bounding box center [431, 431] width 185 height 31
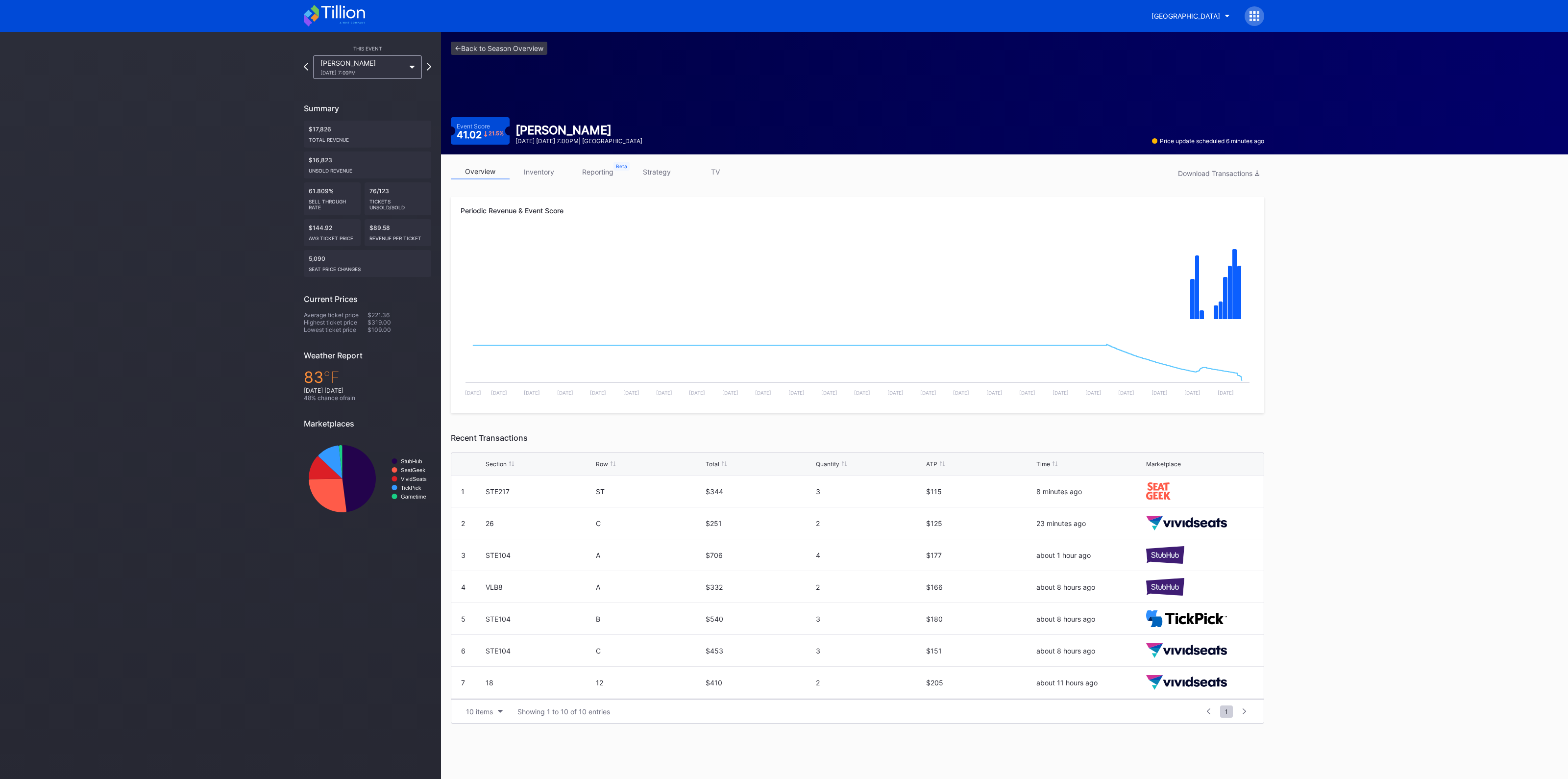
click at [536, 172] on link "inventory" at bounding box center [539, 172] width 59 height 15
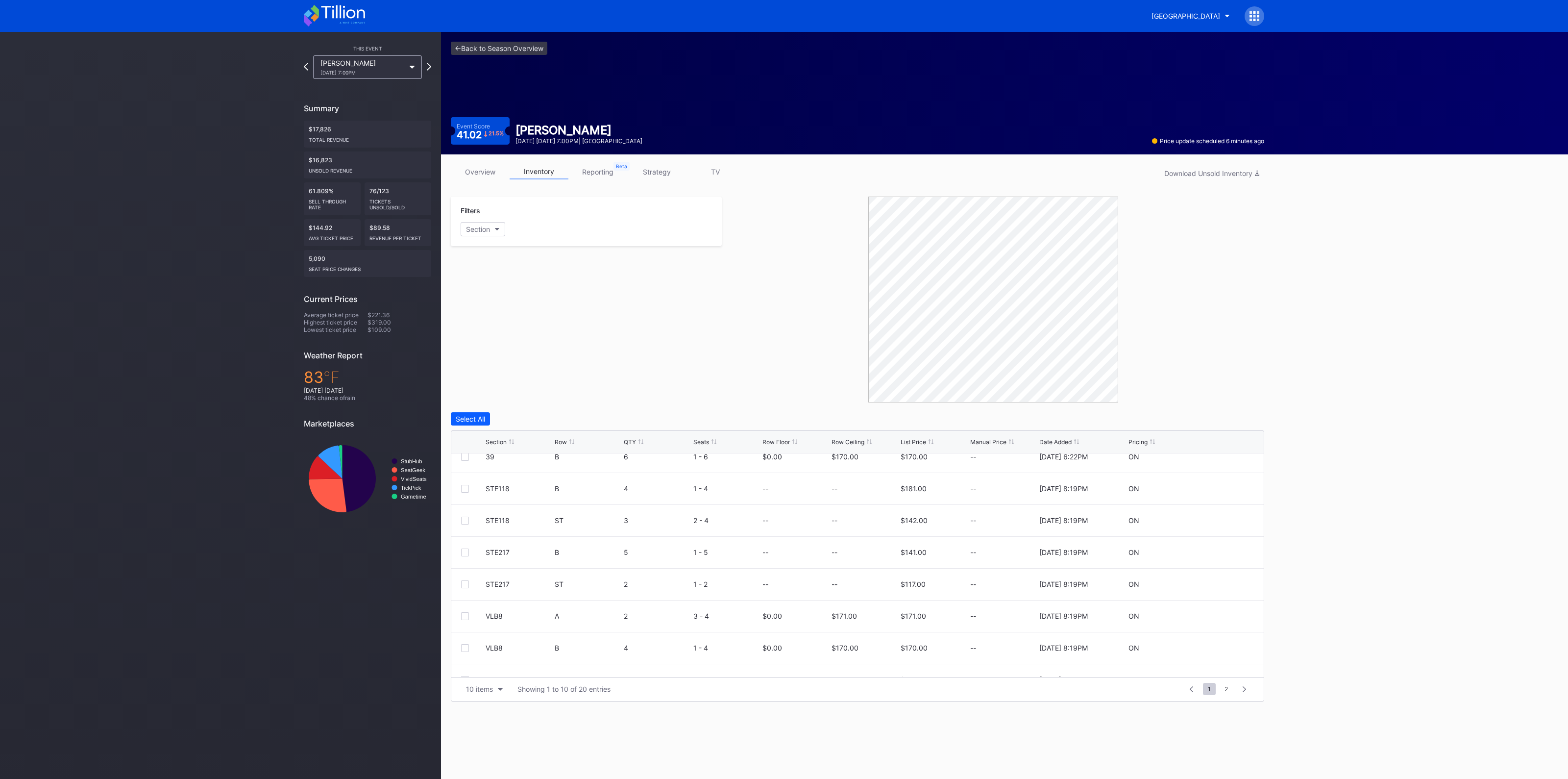
scroll to position [95, 0]
click at [1221, 658] on icon at bounding box center [1225, 661] width 7 height 7
click at [855, 660] on input at bounding box center [864, 657] width 66 height 19
click at [1233, 656] on div "Save" at bounding box center [1239, 657] width 16 height 9
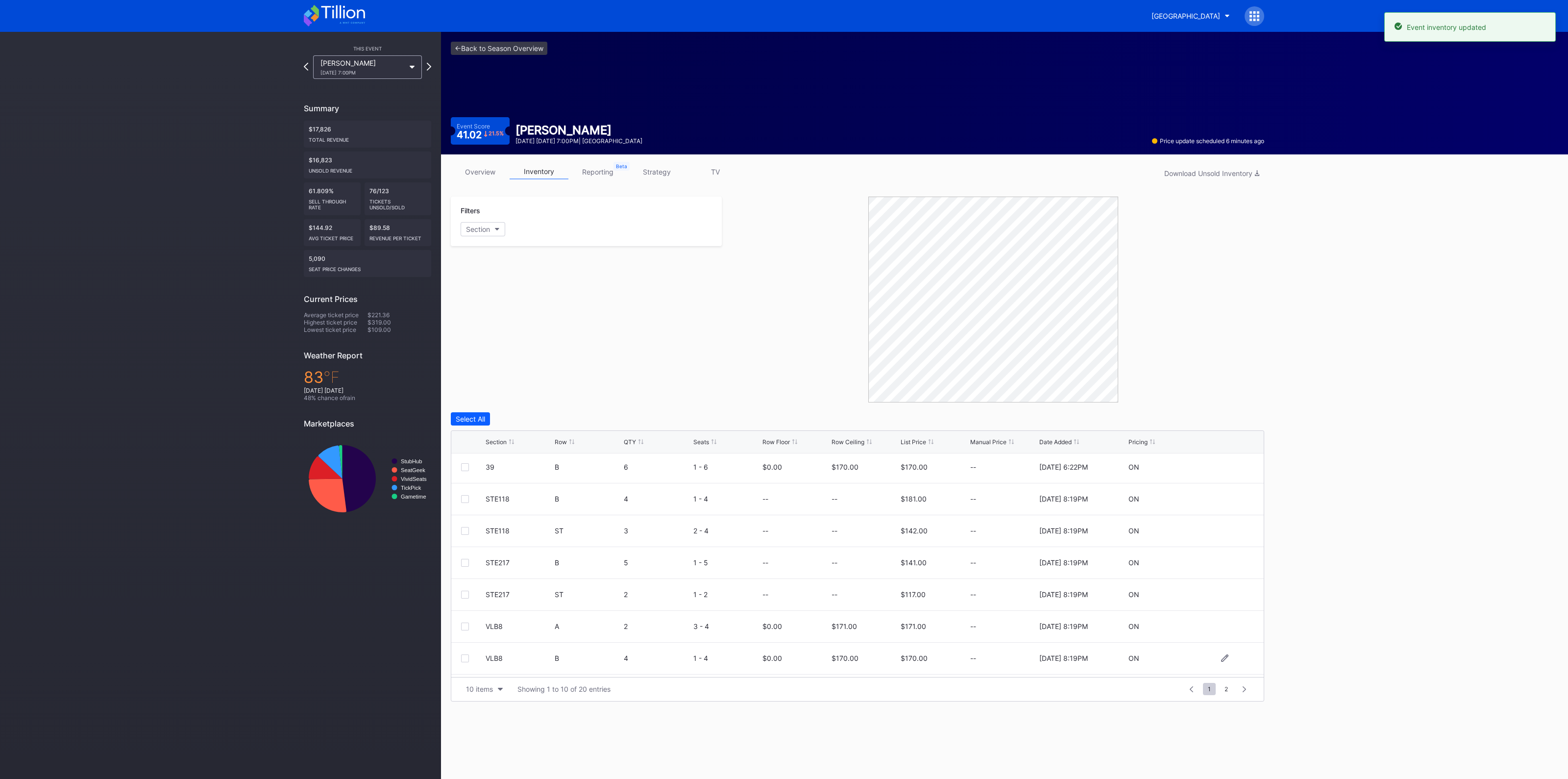
scroll to position [0, 0]
click at [512, 45] on link "<- Back to Season Overview" at bounding box center [499, 48] width 97 height 13
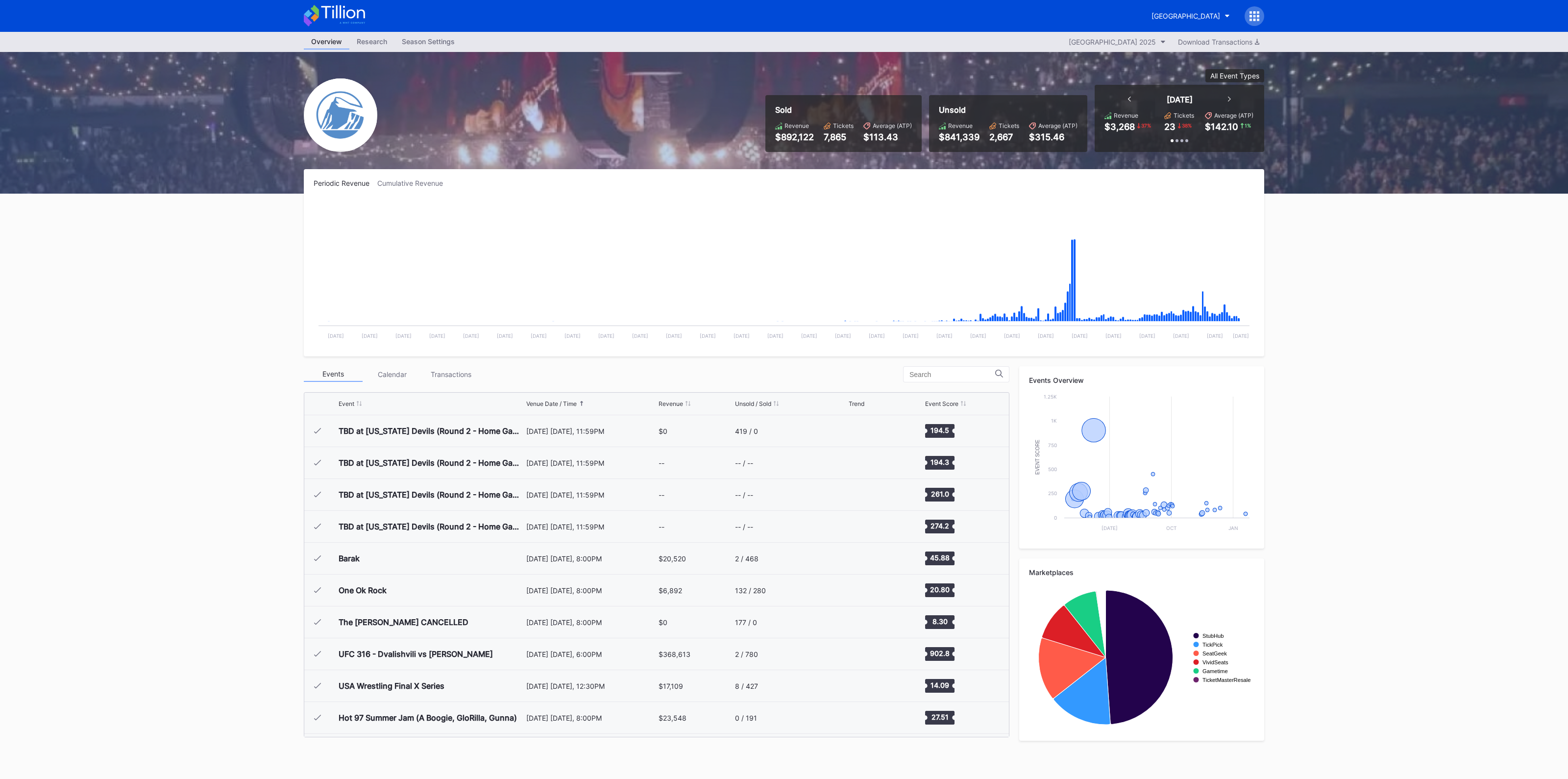
scroll to position [956, 0]
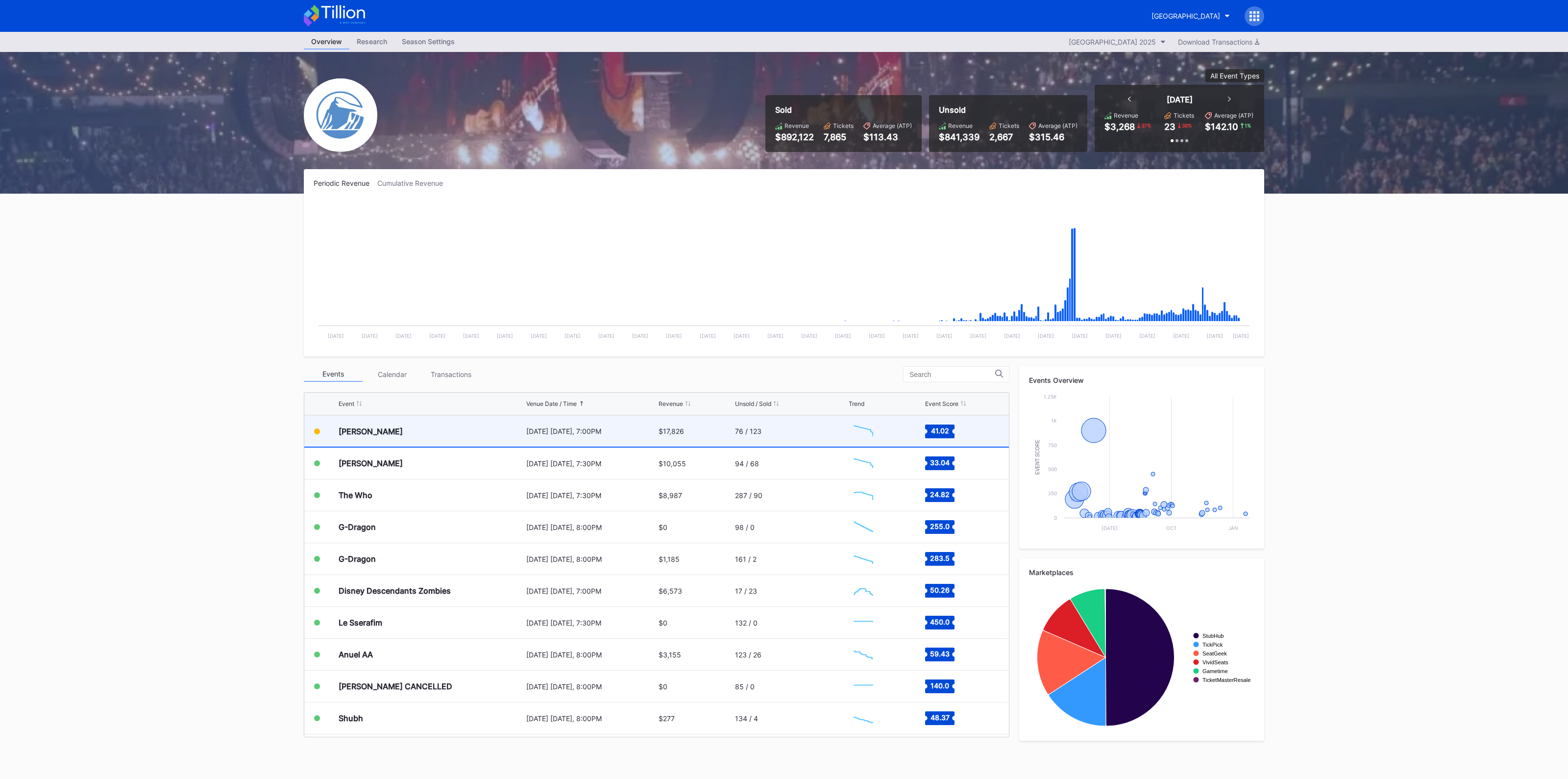
click at [454, 435] on div "[PERSON_NAME]" at bounding box center [431, 431] width 185 height 31
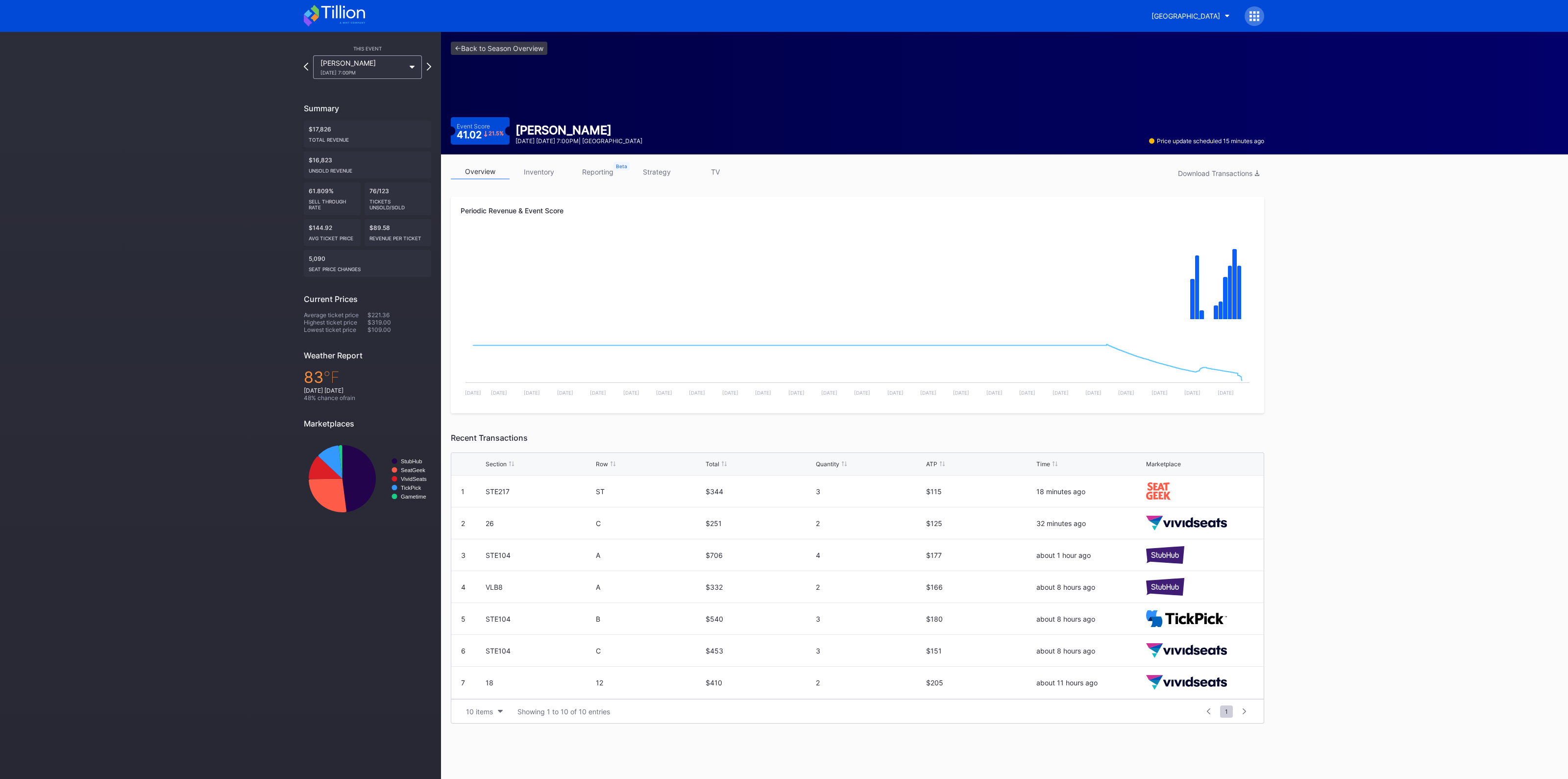
click at [541, 175] on link "inventory" at bounding box center [539, 172] width 59 height 15
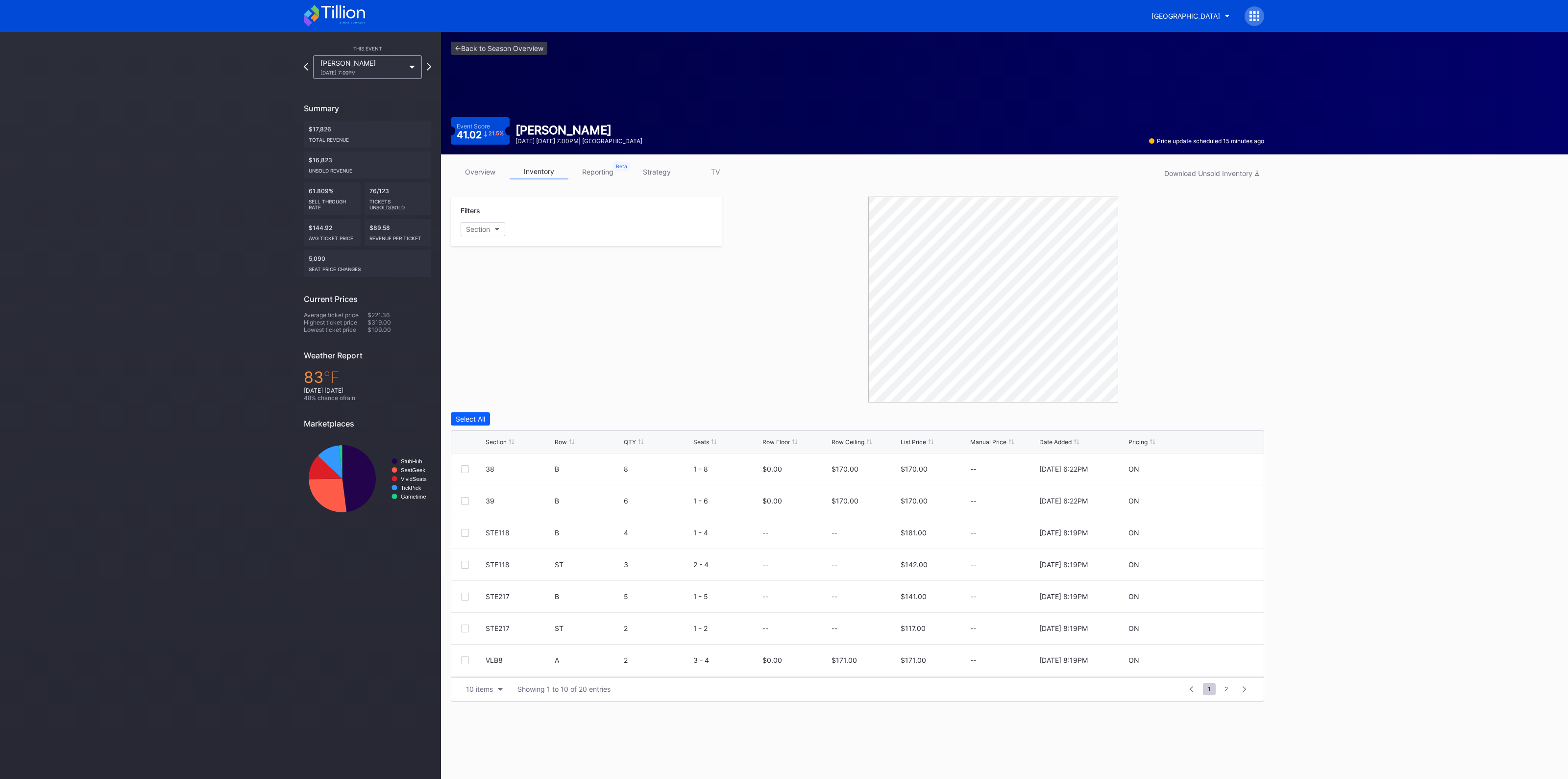
click at [497, 440] on div "Section" at bounding box center [496, 442] width 21 height 7
